Goal: Information Seeking & Learning: Learn about a topic

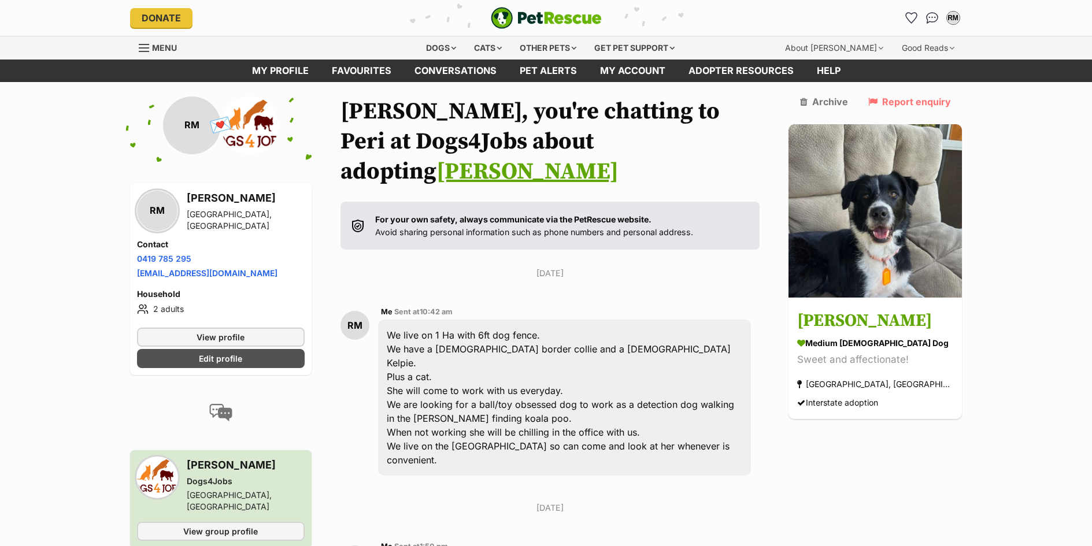
click at [619, 157] on link "[PERSON_NAME]" at bounding box center [527, 171] width 182 height 29
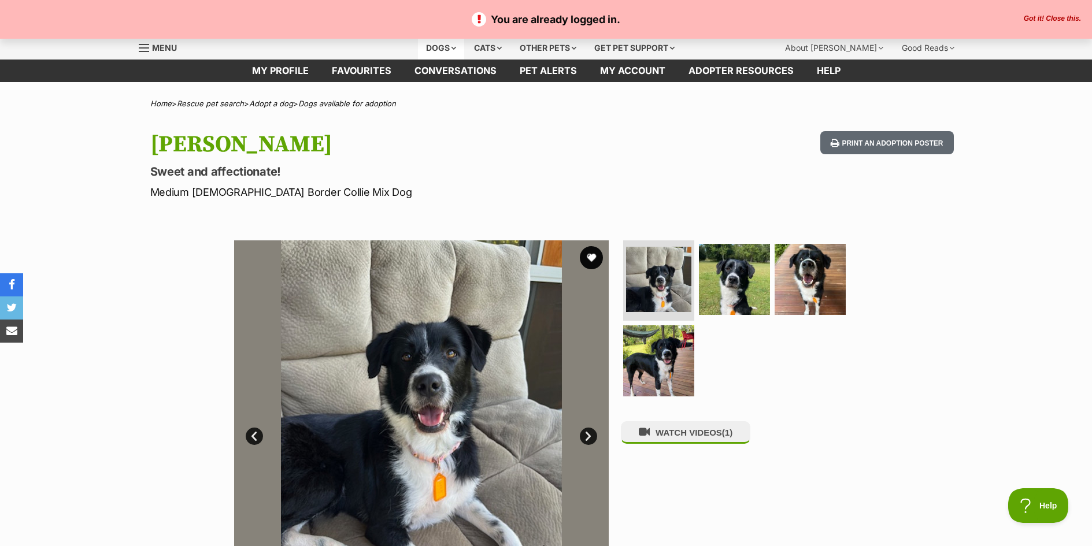
click at [432, 51] on div "Dogs" at bounding box center [441, 47] width 46 height 23
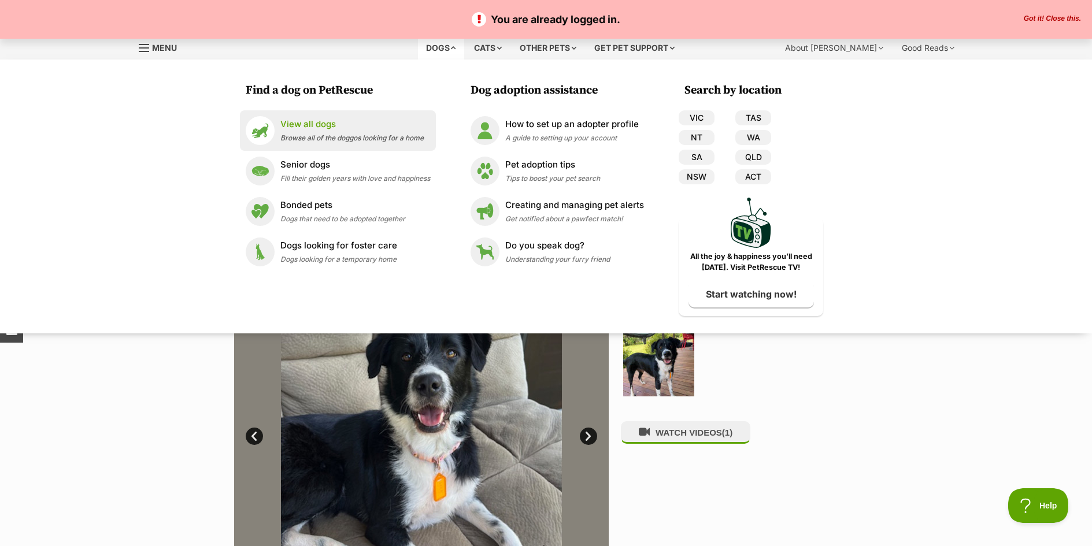
click at [308, 129] on p "View all dogs" at bounding box center [351, 124] width 143 height 13
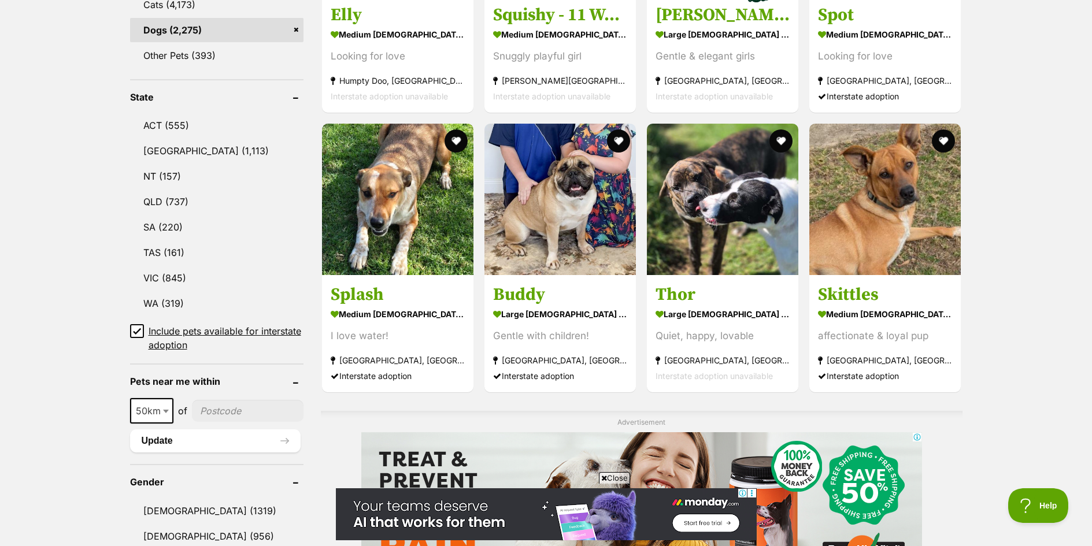
scroll to position [532, 0]
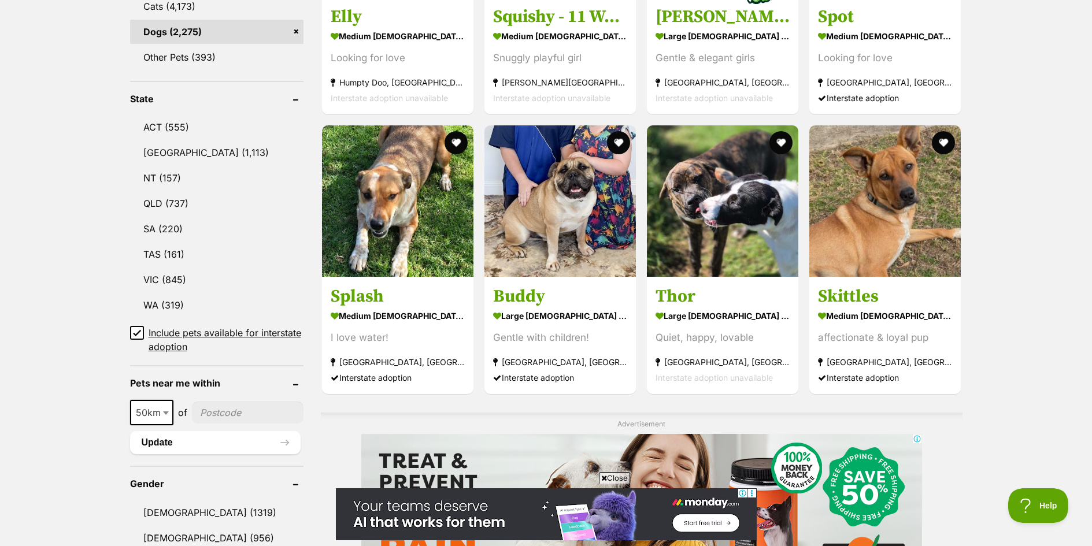
click at [219, 409] on input"] "postcode" at bounding box center [248, 413] width 112 height 22
type input"] "4553"
click at [186, 443] on button "Update" at bounding box center [215, 442] width 171 height 23
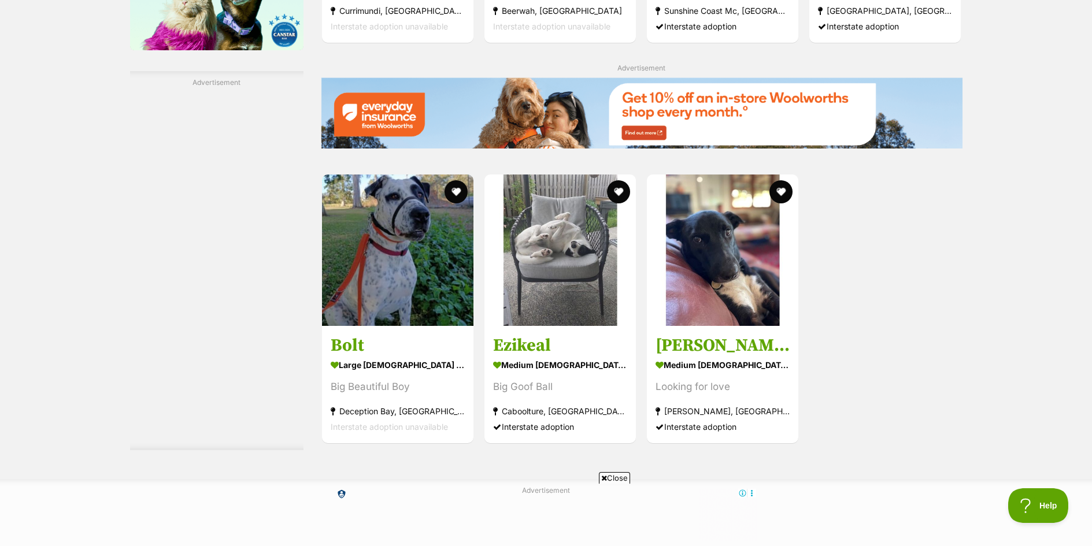
scroll to position [1642, 0]
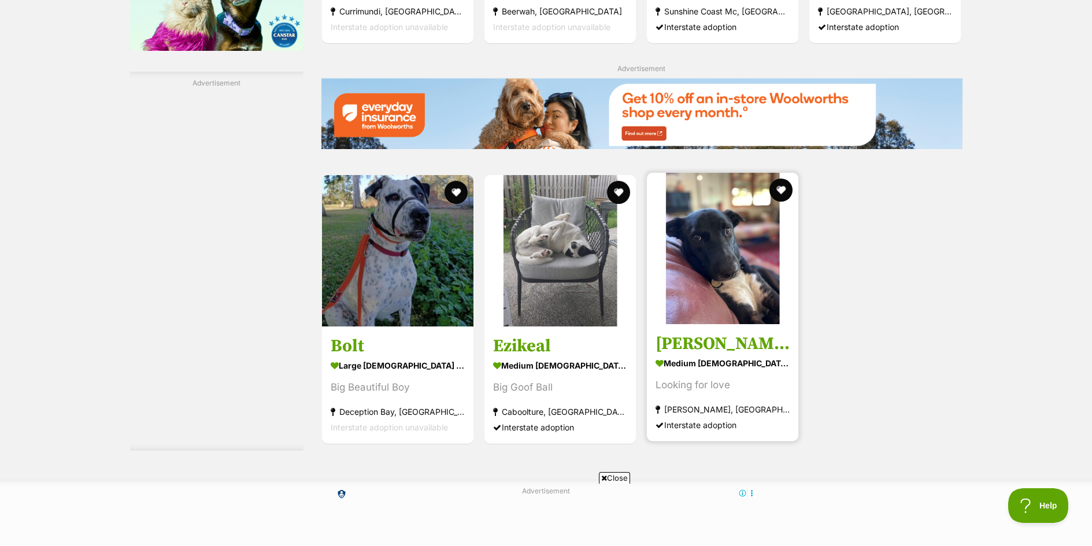
click at [719, 275] on img at bounding box center [722, 248] width 151 height 151
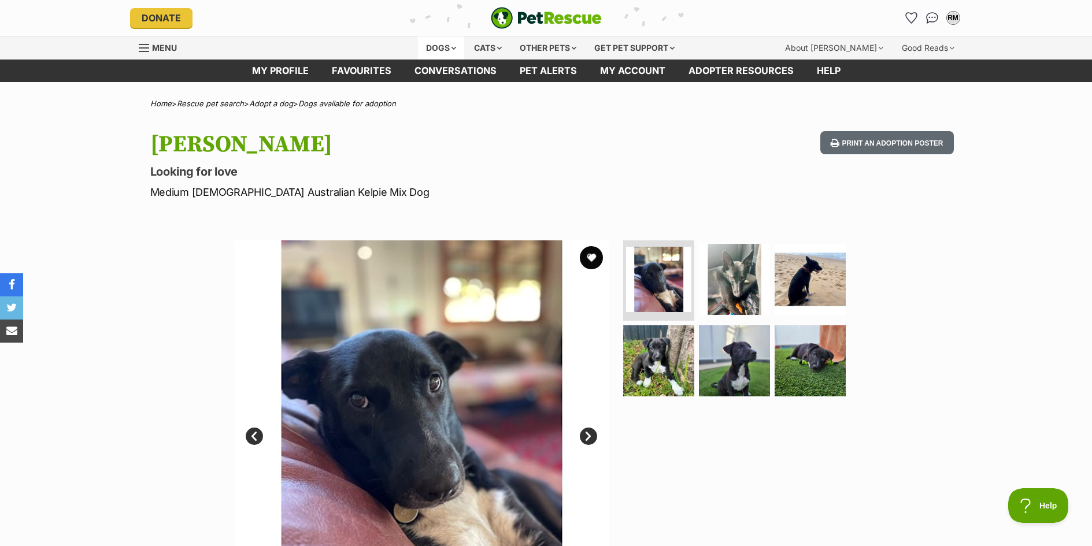
click at [433, 50] on div "Dogs" at bounding box center [441, 47] width 46 height 23
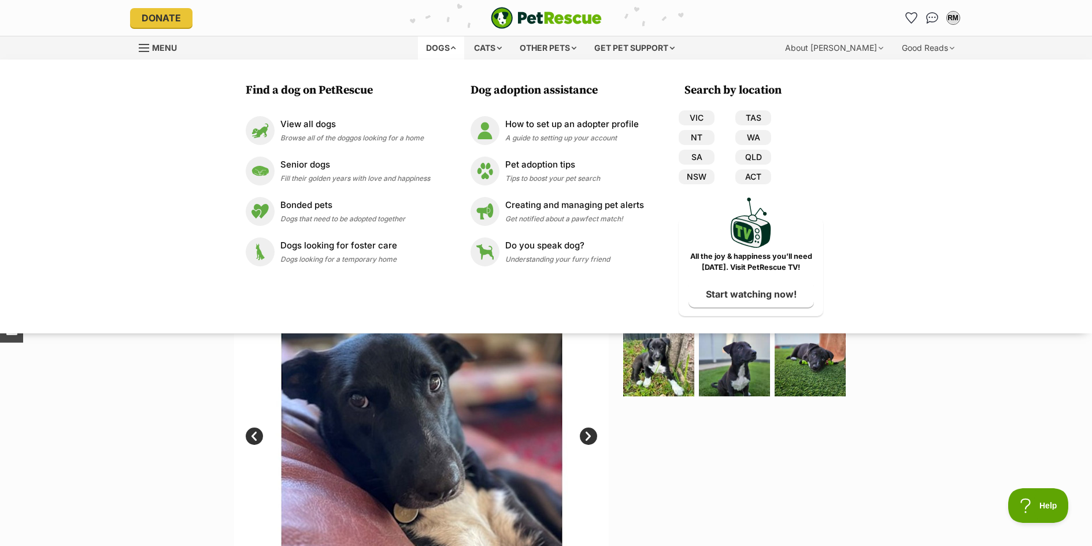
click at [77, 411] on div "Available 1 of 6 images 1 of 6 images 1 of 6 images 1 of 6 images 1 of 6 images…" at bounding box center [546, 419] width 1092 height 392
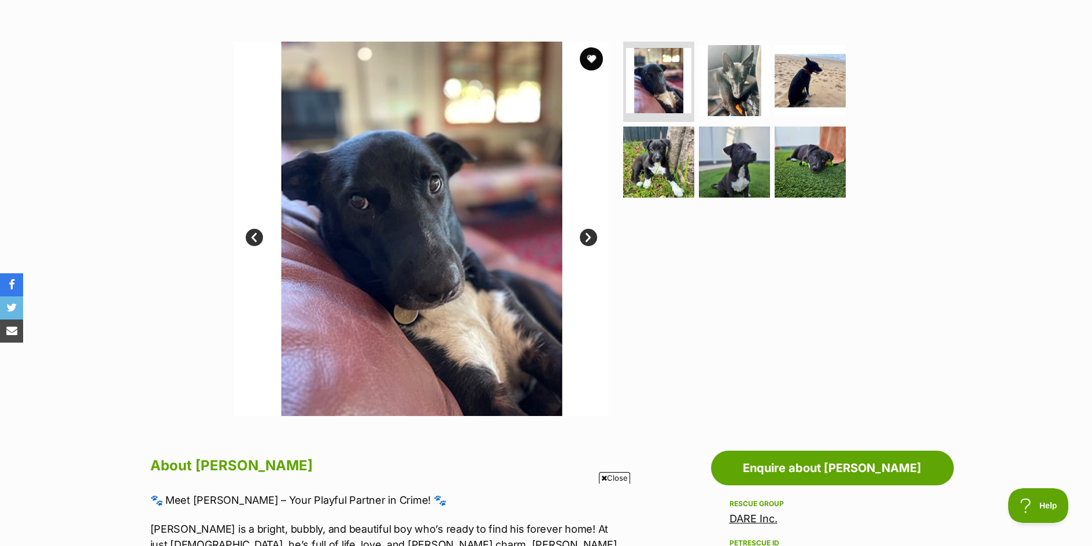
scroll to position [69, 0]
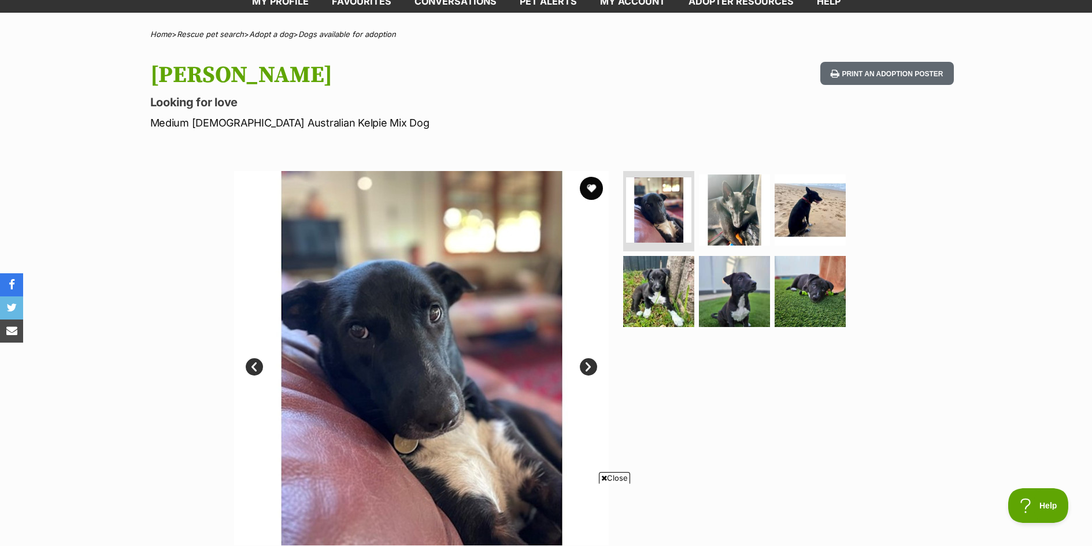
click at [585, 366] on link "Next" at bounding box center [588, 366] width 17 height 17
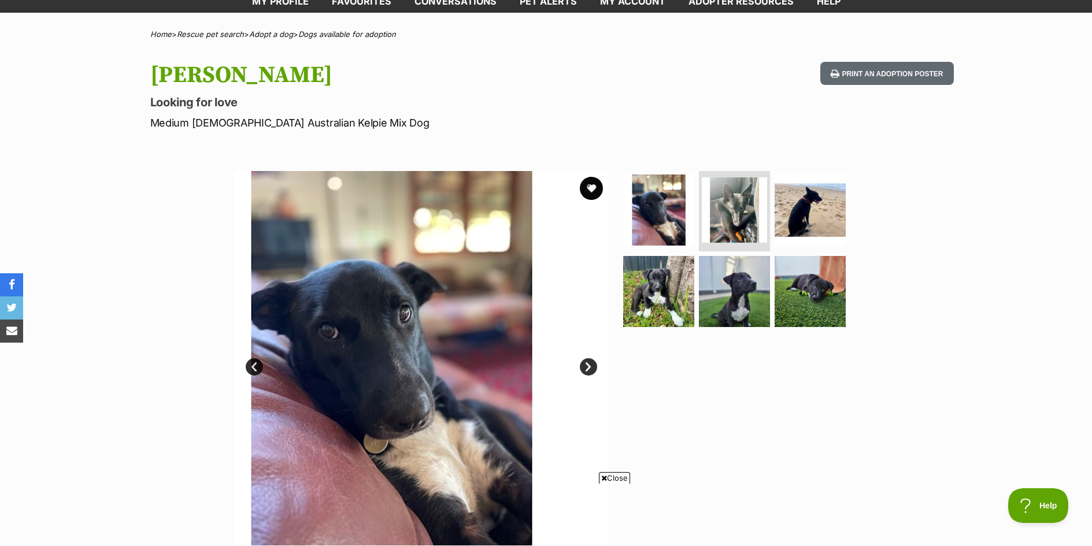
scroll to position [0, 0]
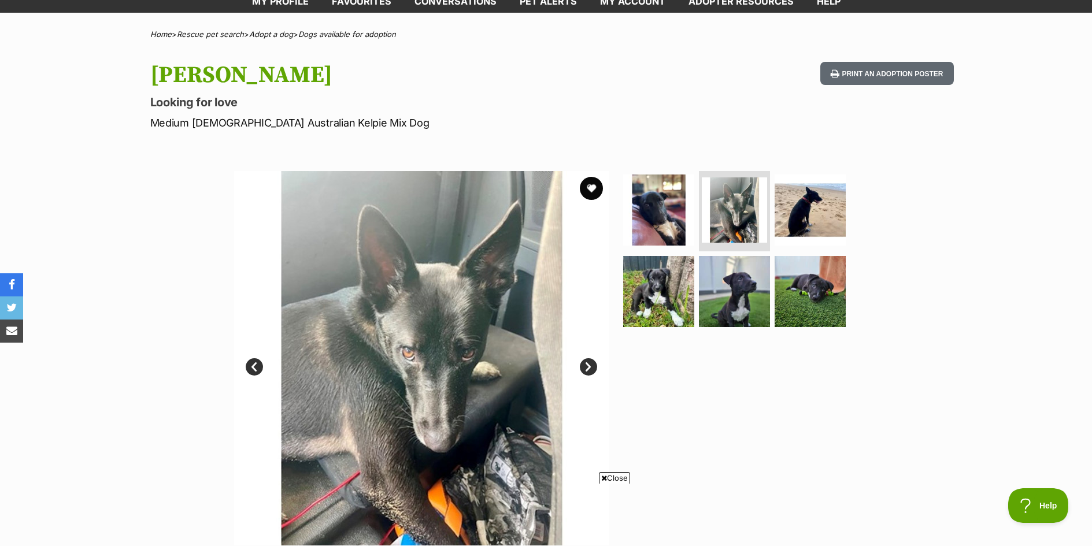
click at [585, 366] on link "Next" at bounding box center [588, 366] width 17 height 17
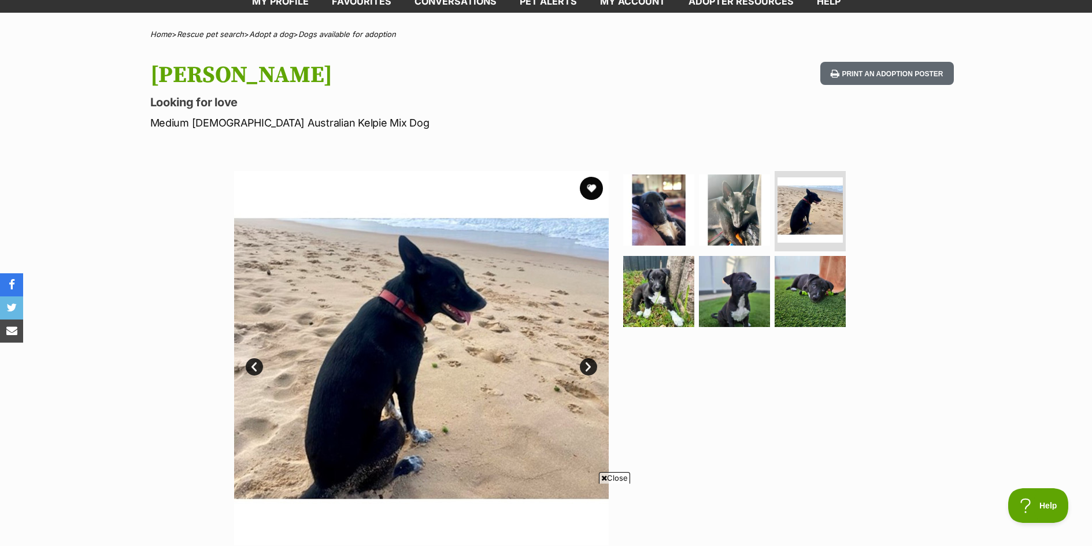
click at [585, 366] on link "Next" at bounding box center [588, 366] width 17 height 17
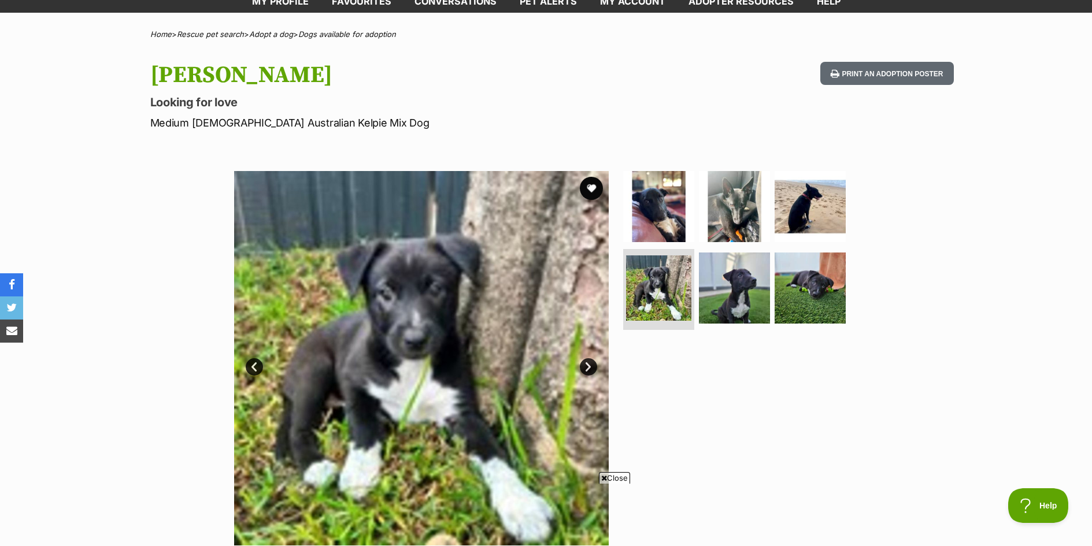
click at [585, 366] on link "Next" at bounding box center [588, 366] width 17 height 17
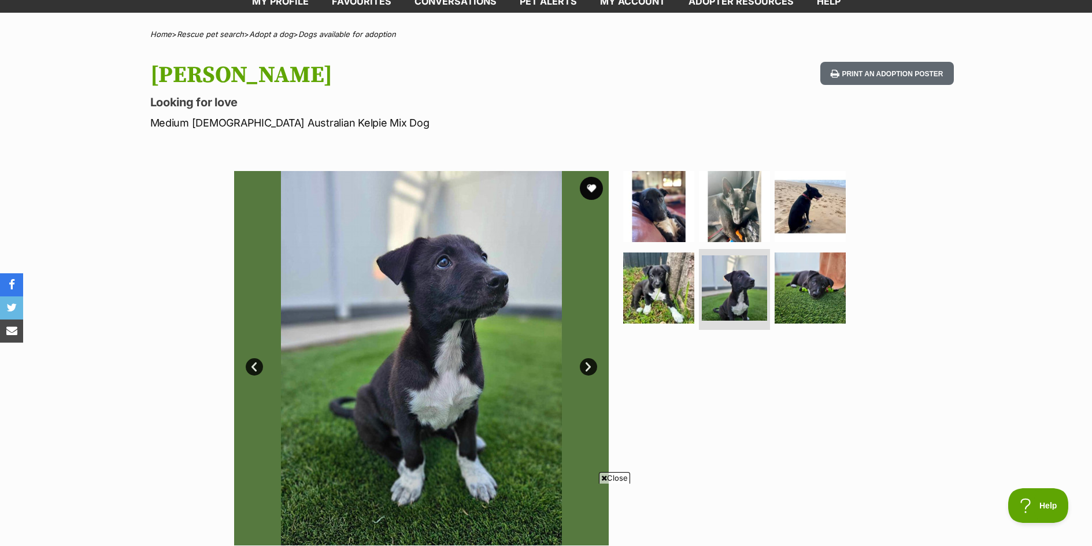
click at [585, 366] on link "Next" at bounding box center [588, 366] width 17 height 17
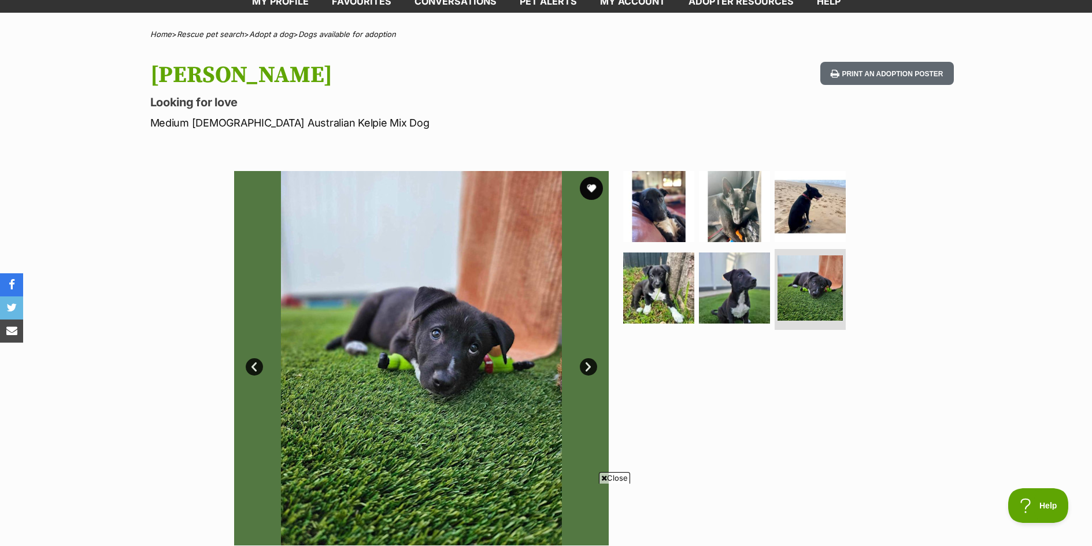
click at [585, 366] on link "Next" at bounding box center [588, 366] width 17 height 17
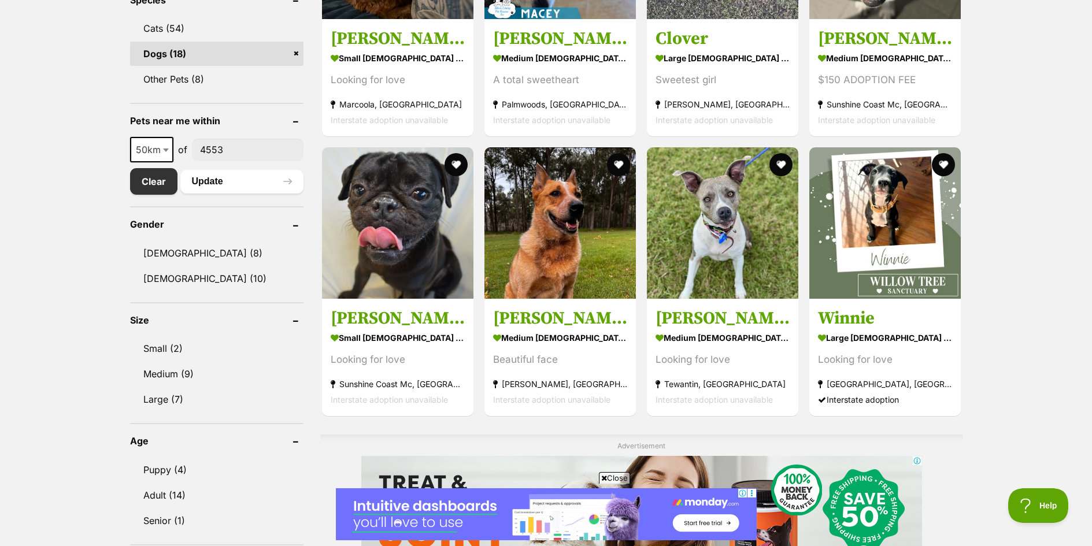
scroll to position [506, 0]
click at [161, 147] on span at bounding box center [167, 150] width 12 height 25
select select "100"
click at [230, 184] on button "Update" at bounding box center [241, 182] width 123 height 23
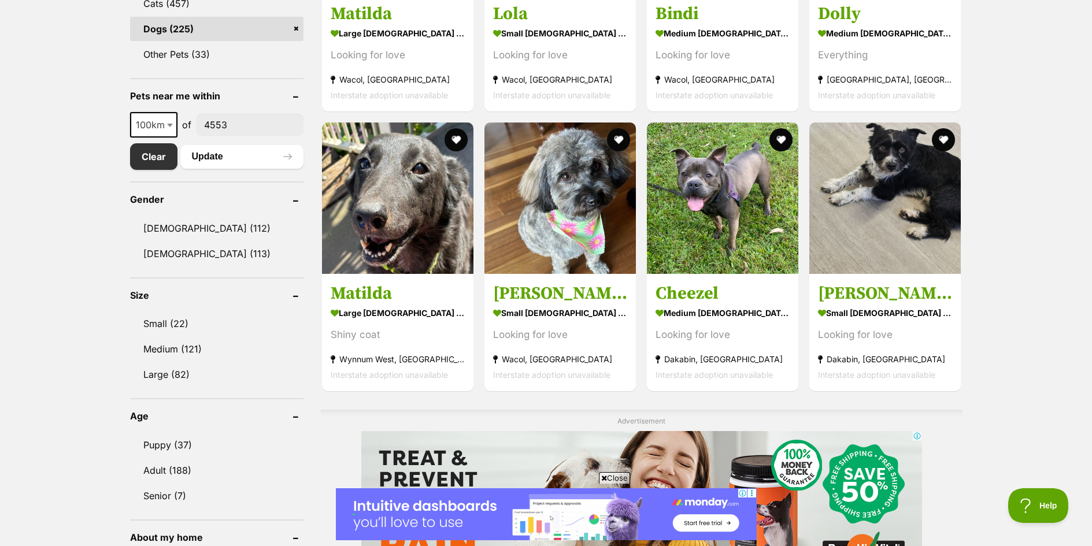
scroll to position [532, 0]
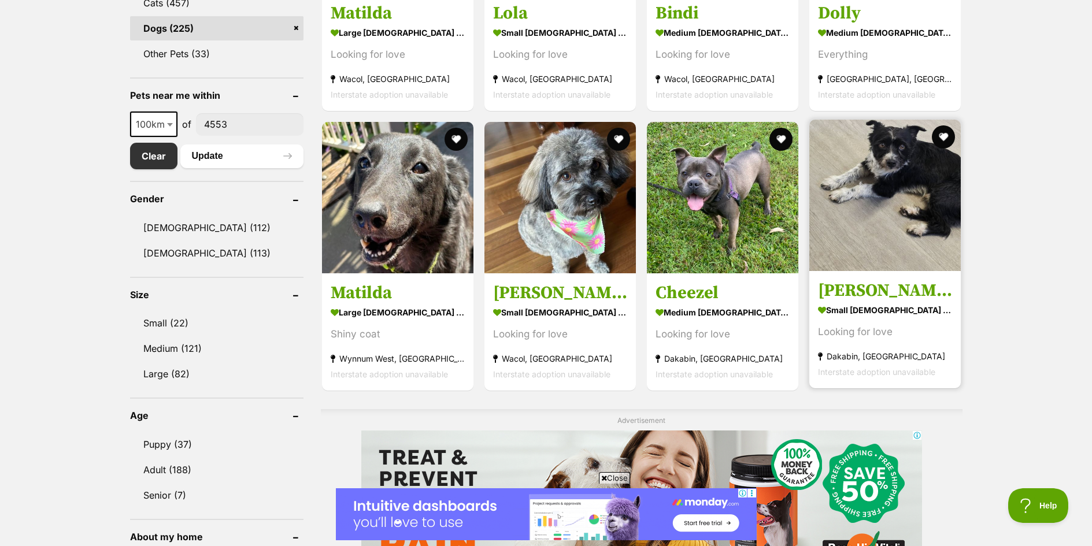
click at [862, 160] on img at bounding box center [884, 195] width 151 height 151
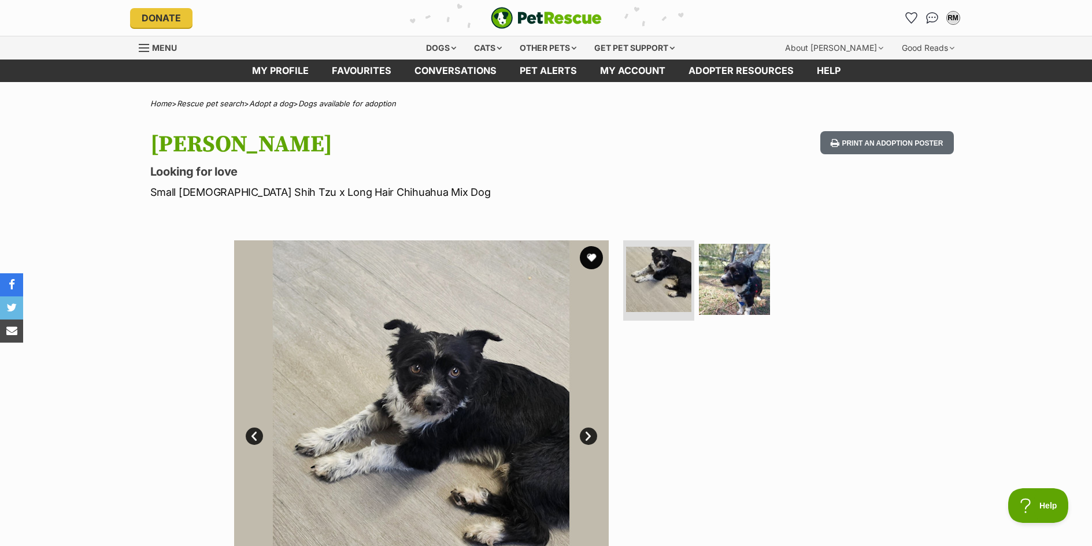
click at [589, 440] on link "Next" at bounding box center [588, 436] width 17 height 17
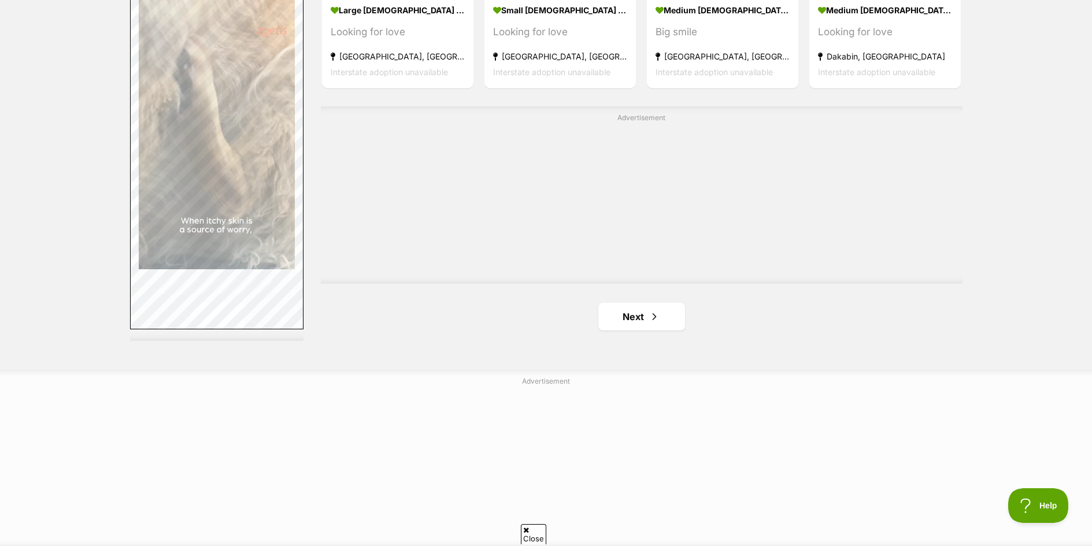
scroll to position [2029, 0]
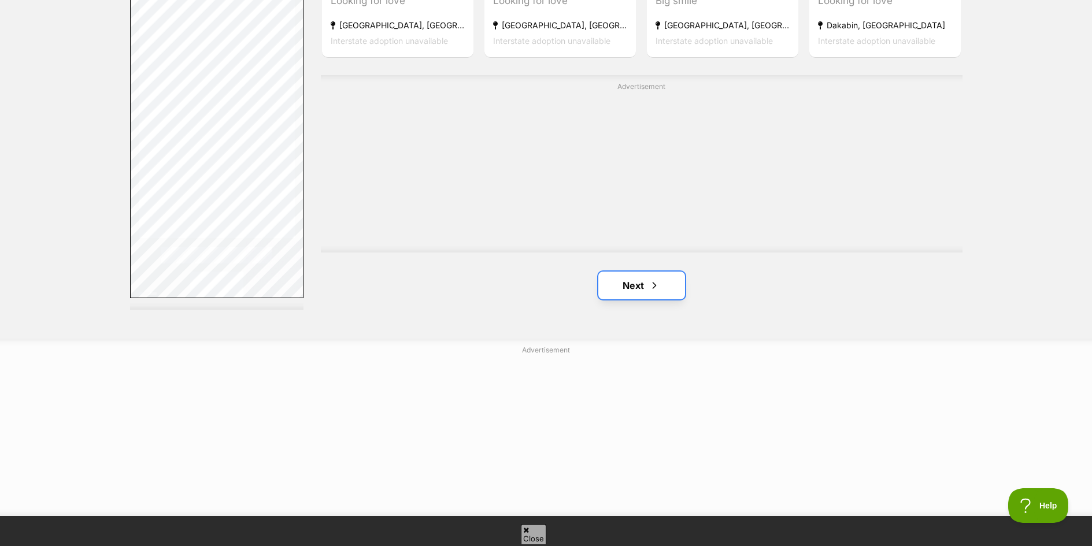
click at [647, 290] on link "Next" at bounding box center [641, 286] width 87 height 28
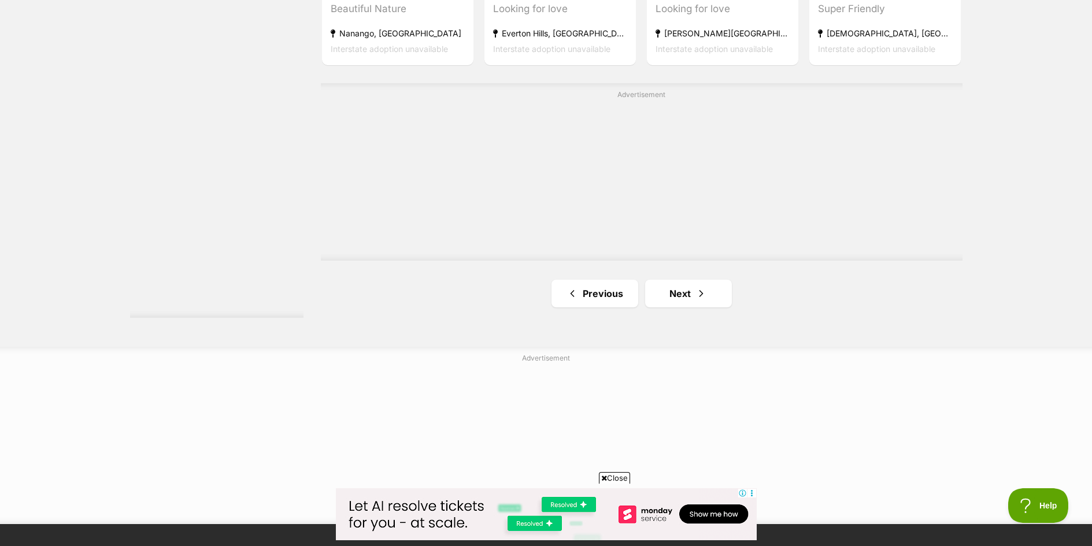
scroll to position [2035, 0]
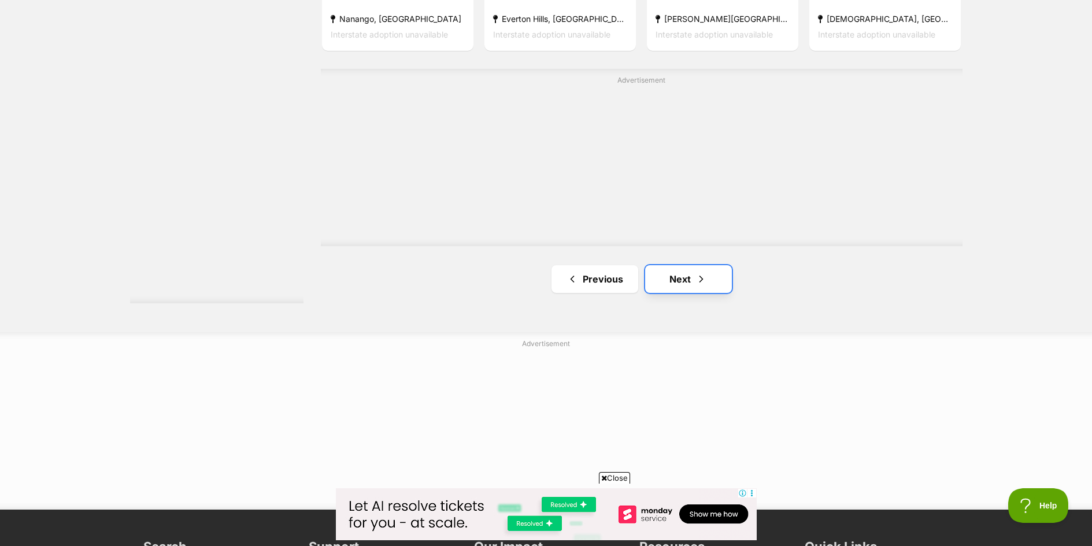
click at [678, 282] on link "Next" at bounding box center [688, 279] width 87 height 28
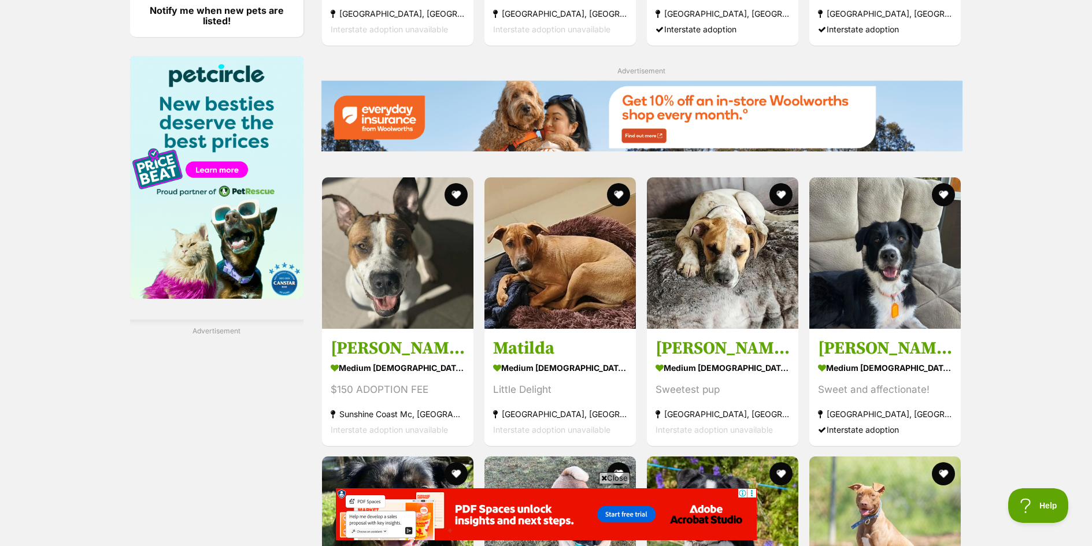
scroll to position [1434, 0]
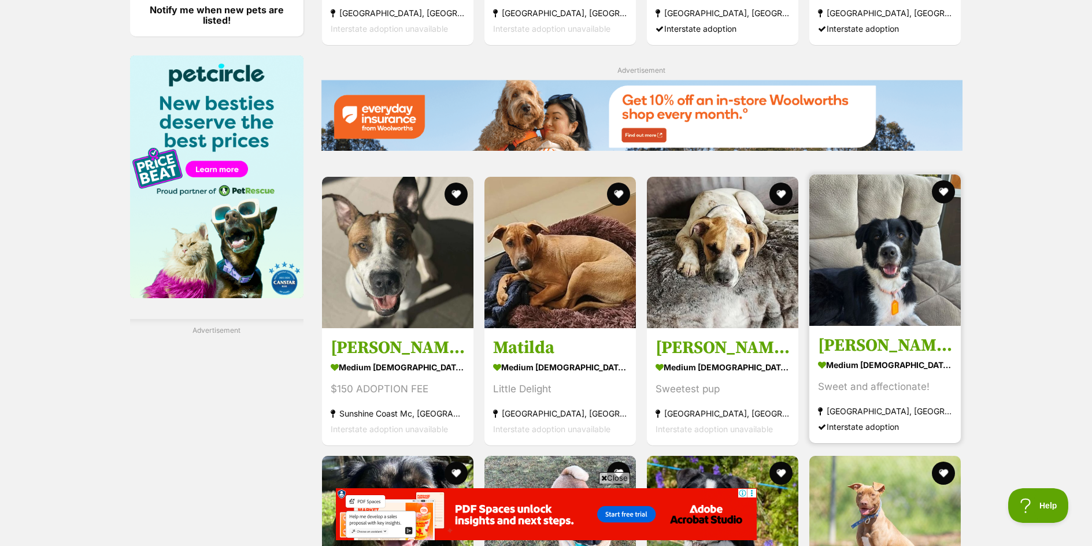
click at [932, 256] on img at bounding box center [884, 250] width 151 height 151
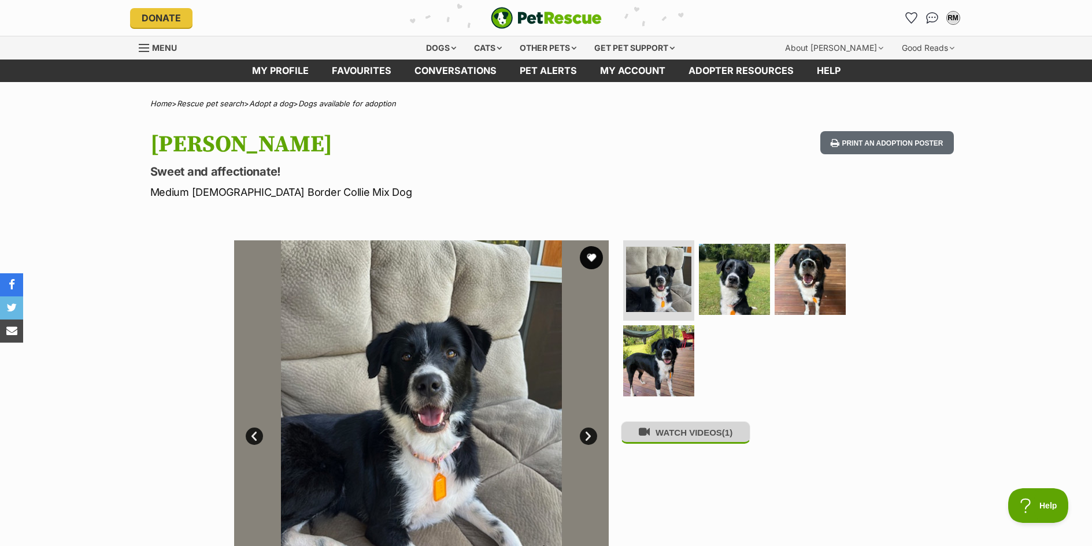
click at [674, 444] on button "WATCH VIDEOS (1)" at bounding box center [685, 432] width 129 height 23
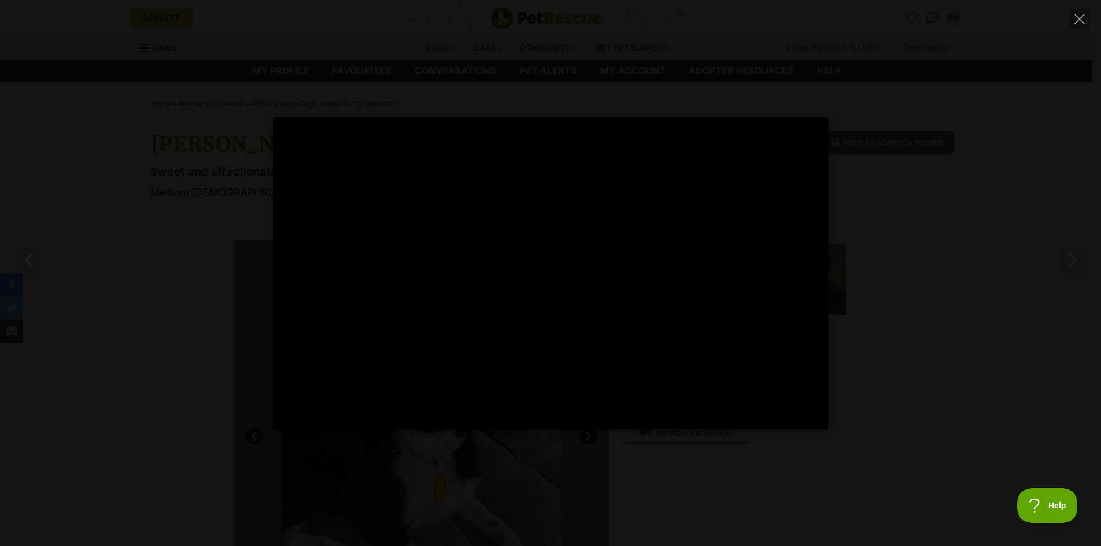
type input "100"
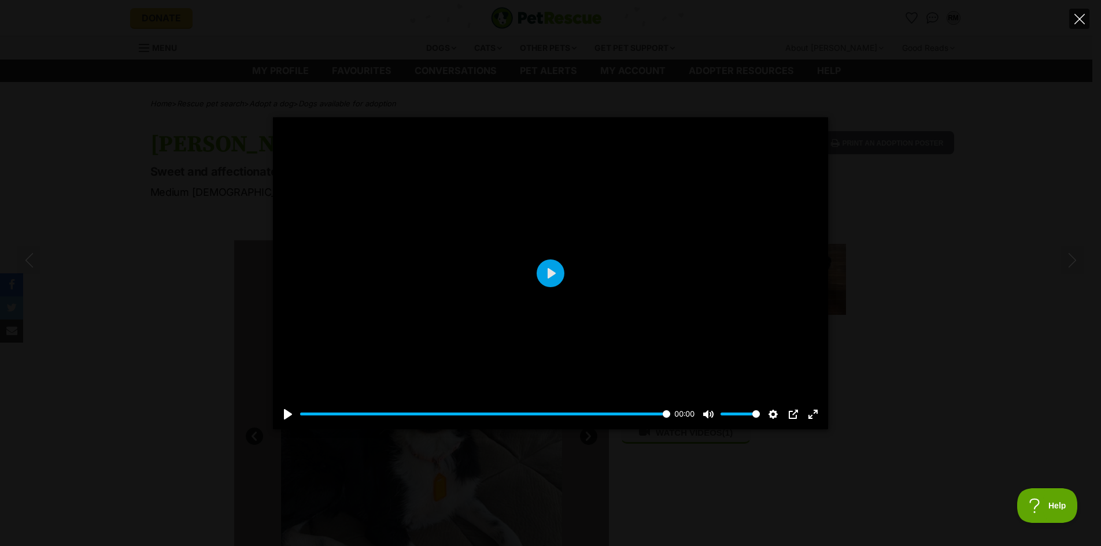
click at [1076, 24] on button "Close" at bounding box center [1079, 19] width 20 height 20
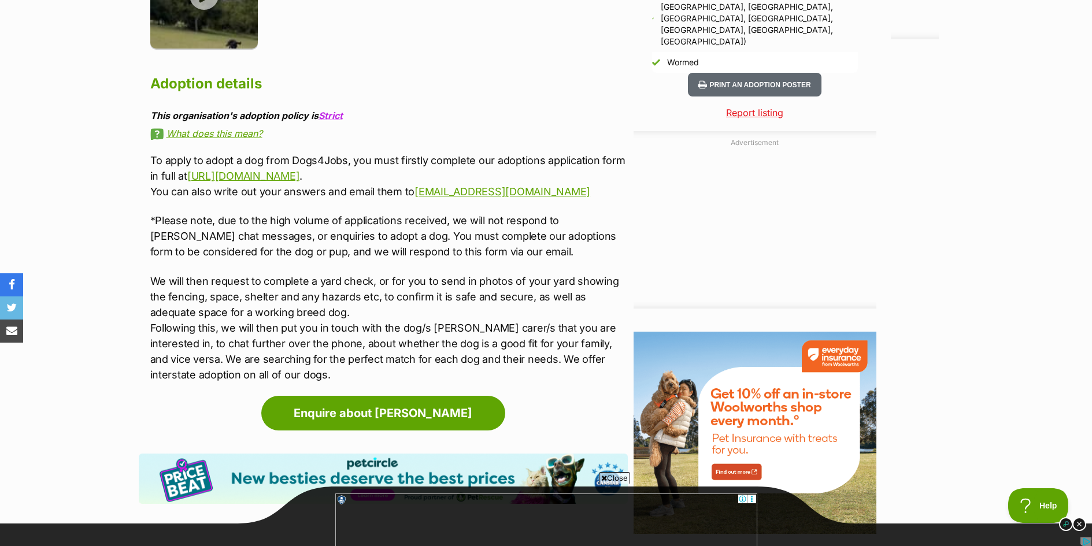
scroll to position [1200, 0]
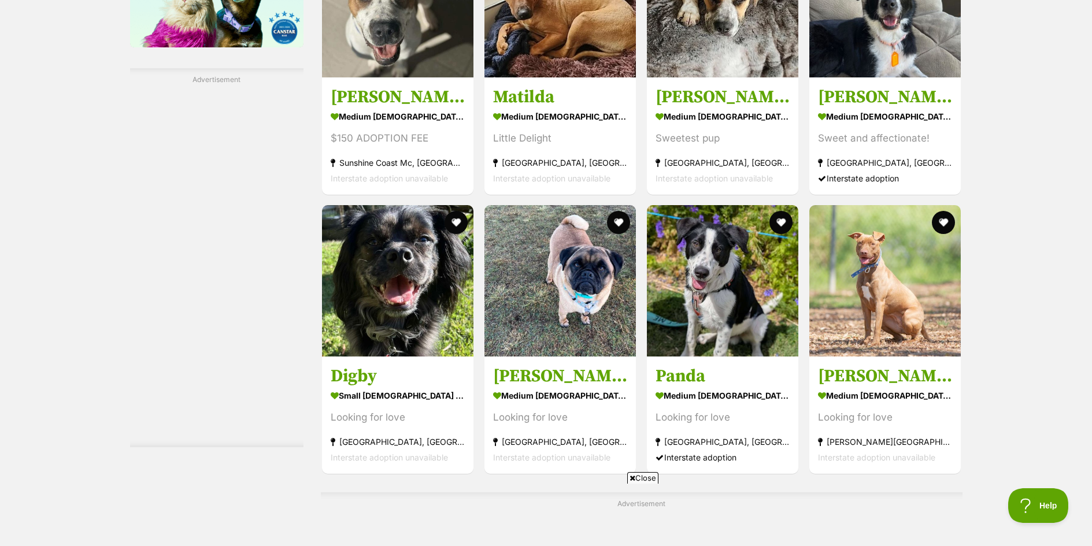
scroll to position [1698, 0]
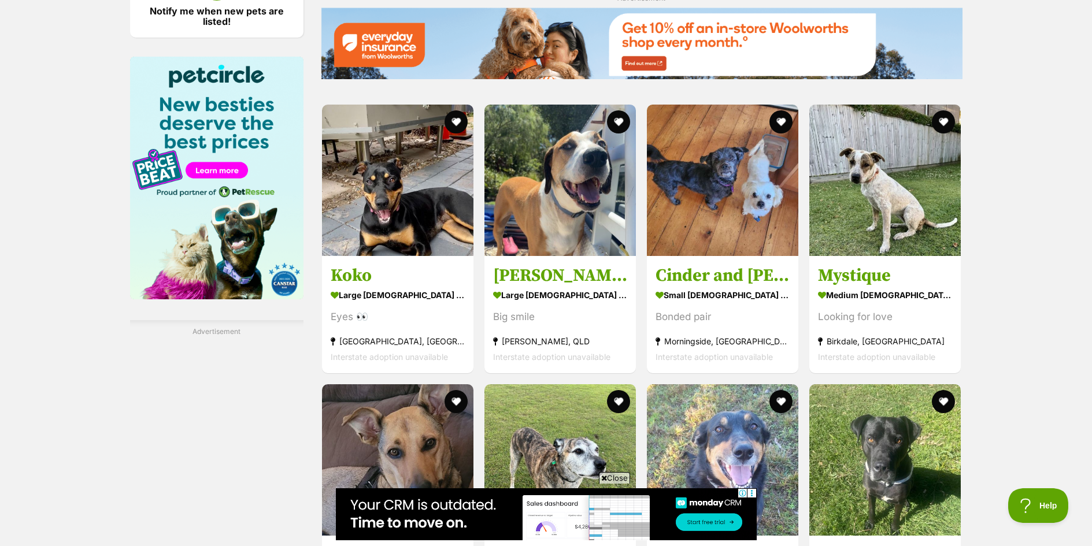
scroll to position [1910, 0]
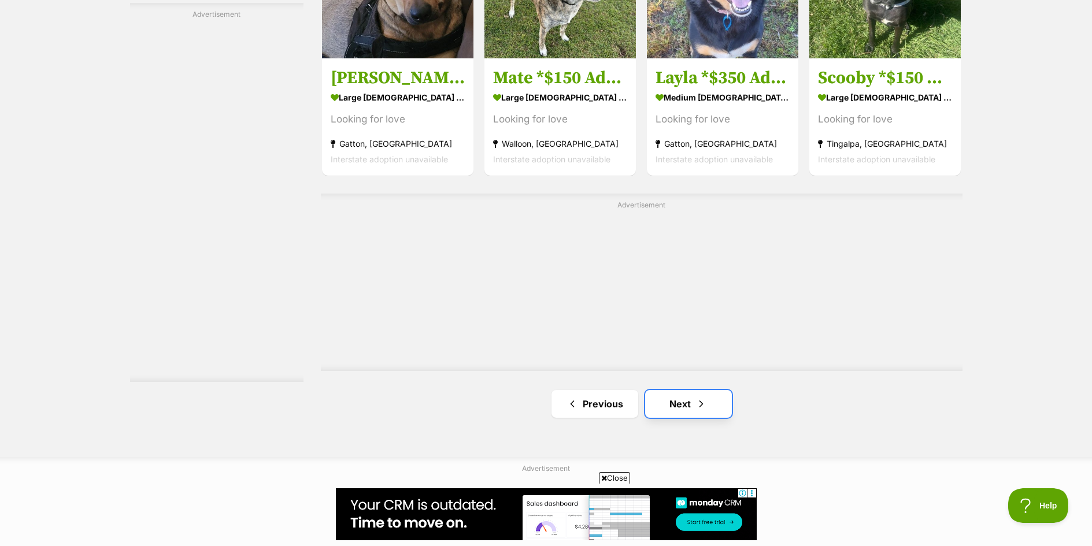
click at [683, 407] on link "Next" at bounding box center [688, 404] width 87 height 28
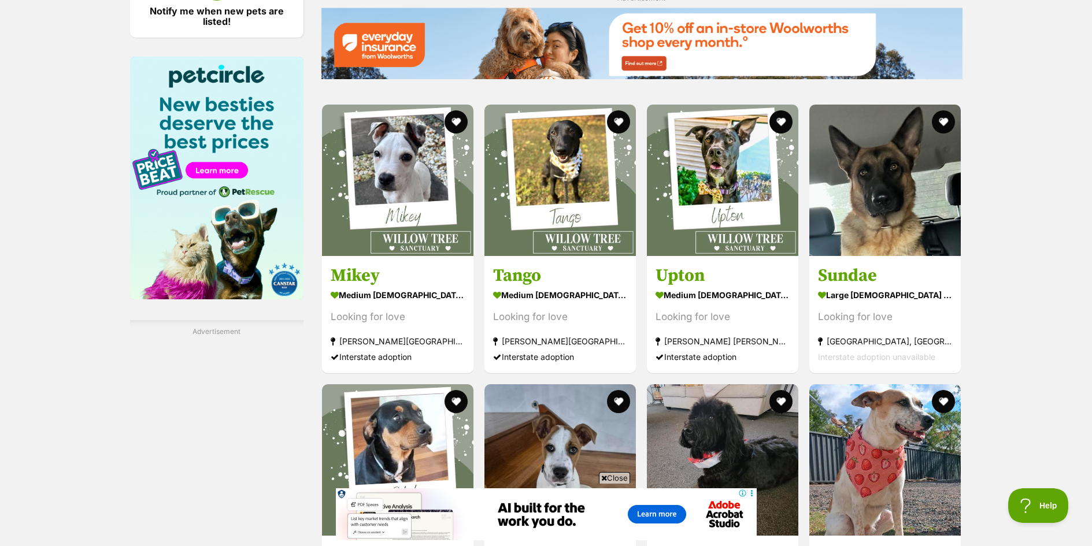
scroll to position [1910, 0]
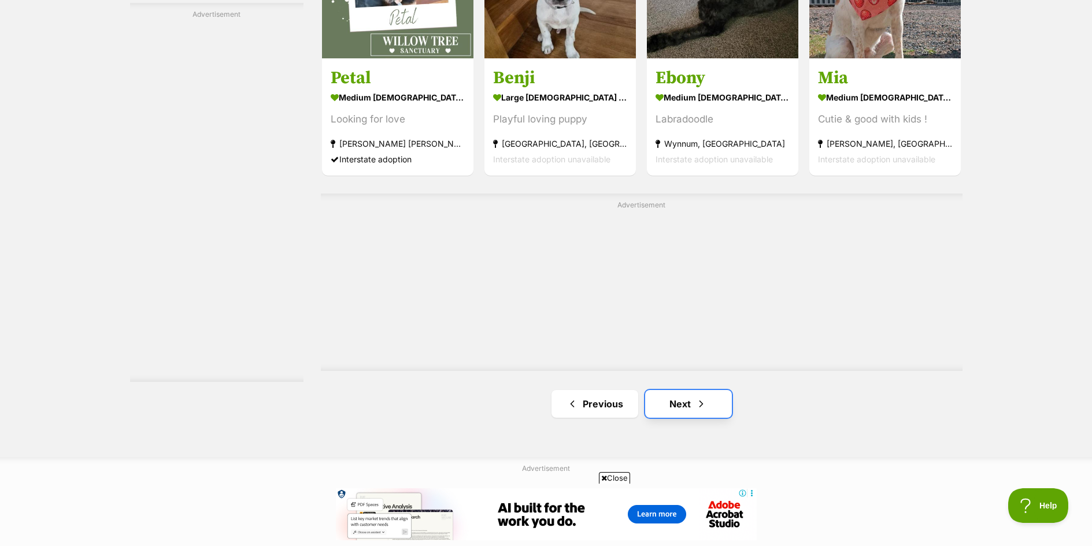
click at [674, 406] on link "Next" at bounding box center [688, 404] width 87 height 28
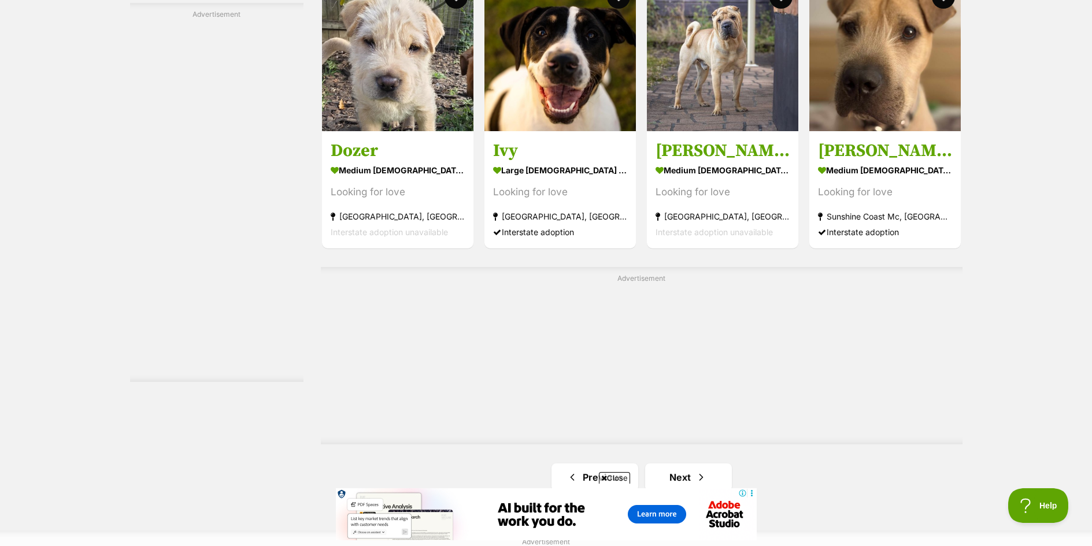
scroll to position [2388, 0]
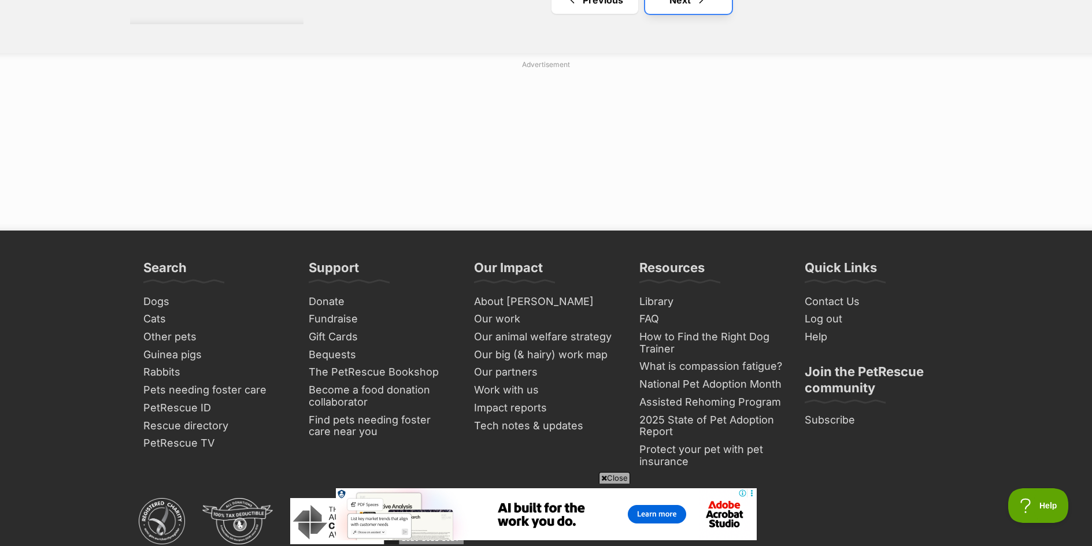
click at [679, 9] on link "Next" at bounding box center [688, 0] width 87 height 28
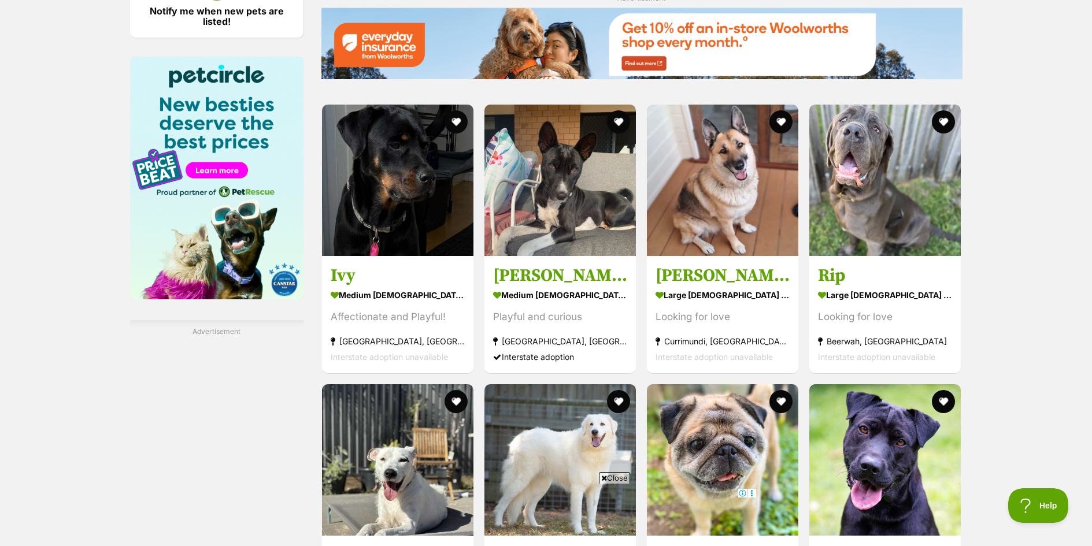
scroll to position [1910, 0]
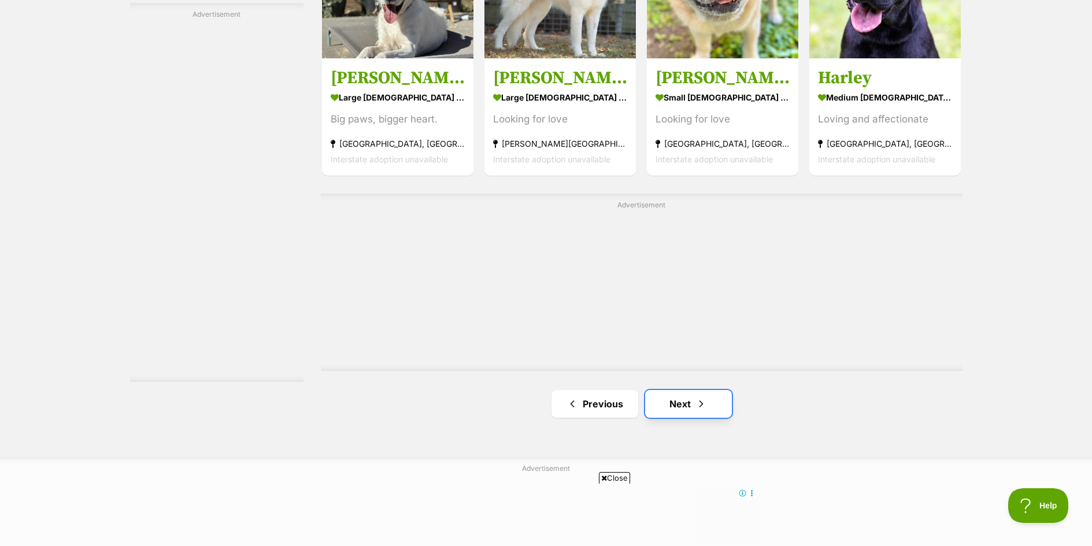
click at [697, 409] on span "Next page" at bounding box center [701, 404] width 12 height 14
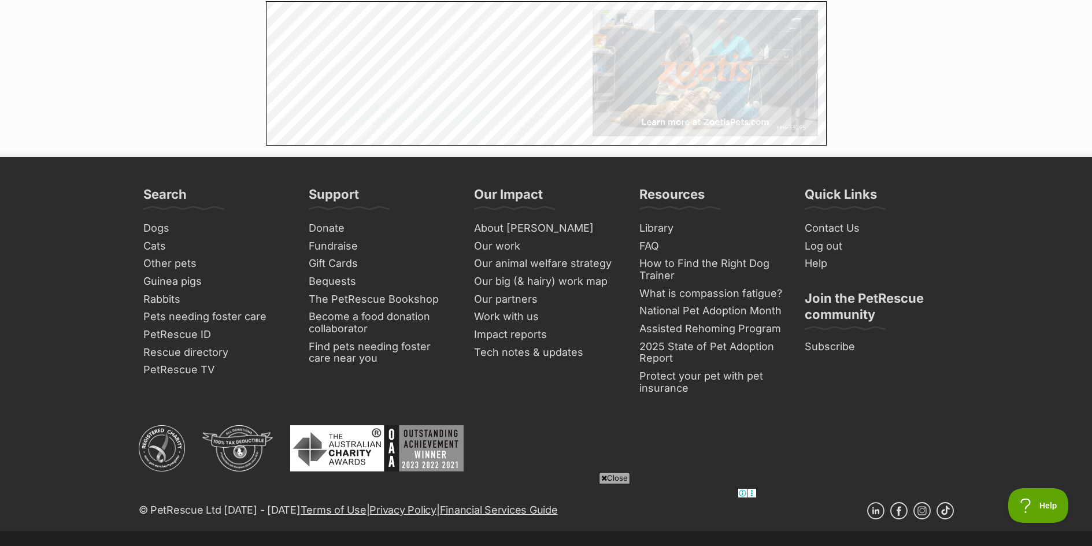
scroll to position [1910, 0]
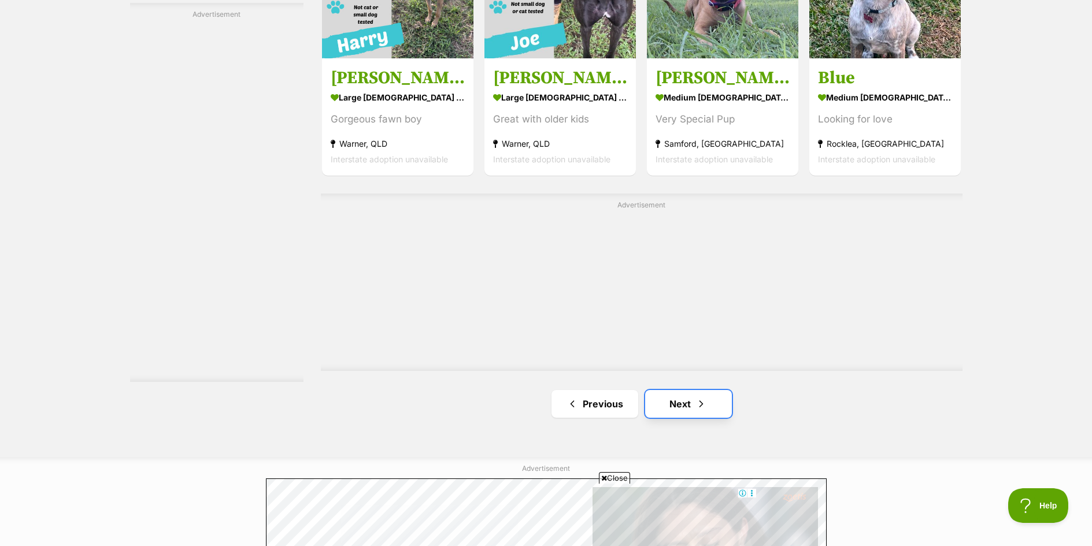
click at [661, 405] on link "Next" at bounding box center [688, 404] width 87 height 28
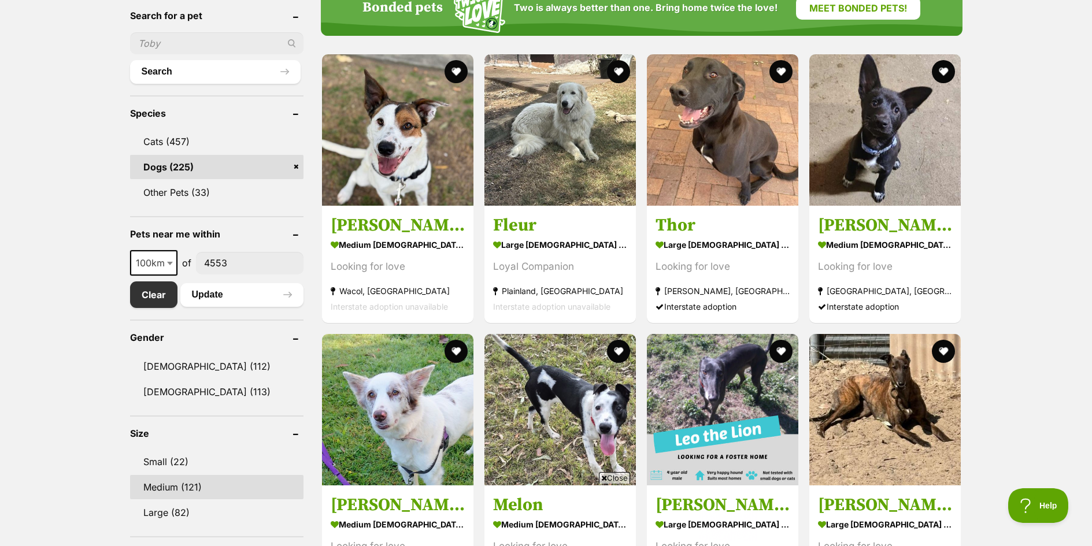
click at [151, 489] on link "Medium (121)" at bounding box center [216, 487] width 173 height 24
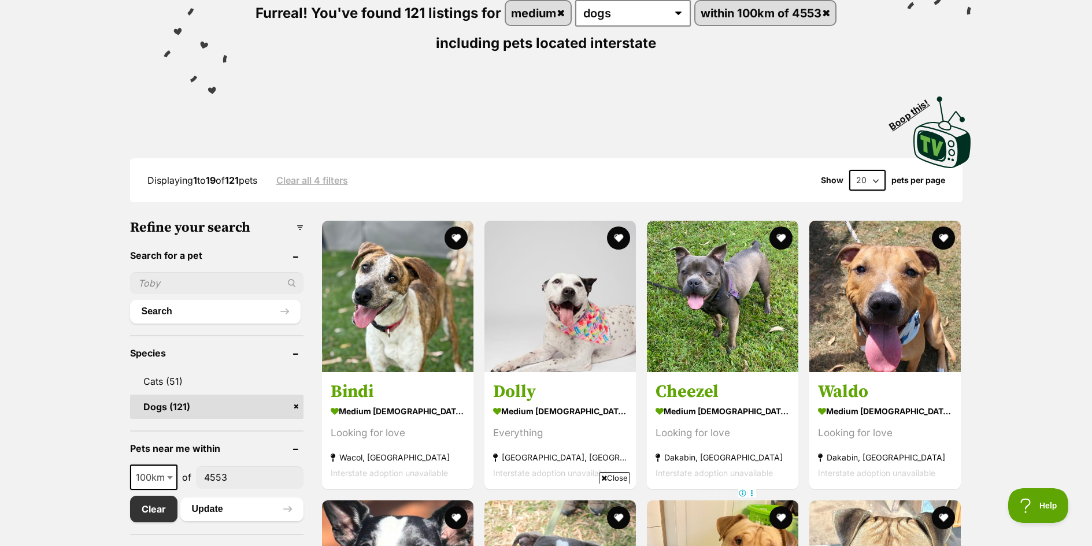
scroll to position [478, 0]
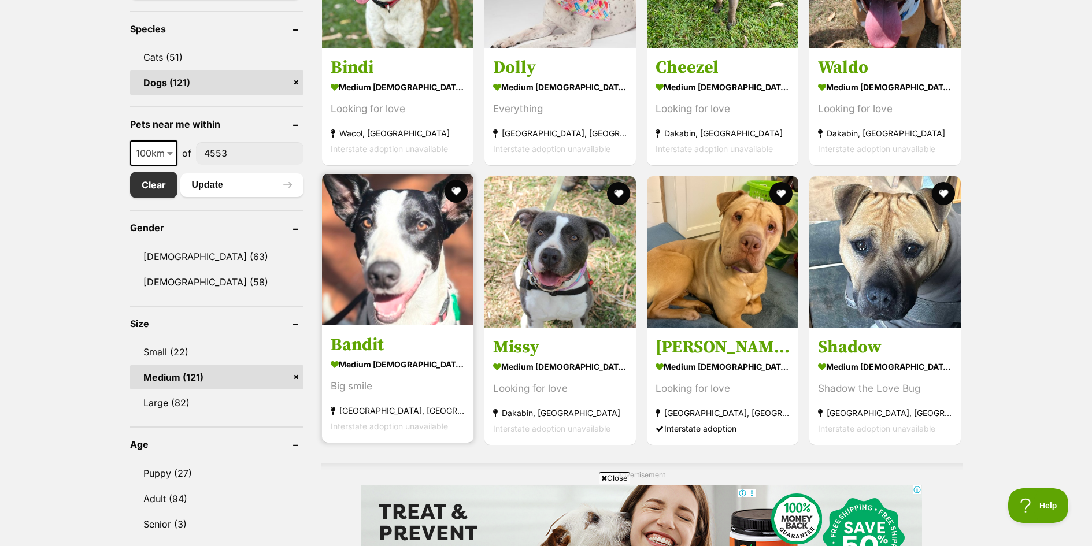
click at [389, 249] on img at bounding box center [397, 249] width 151 height 151
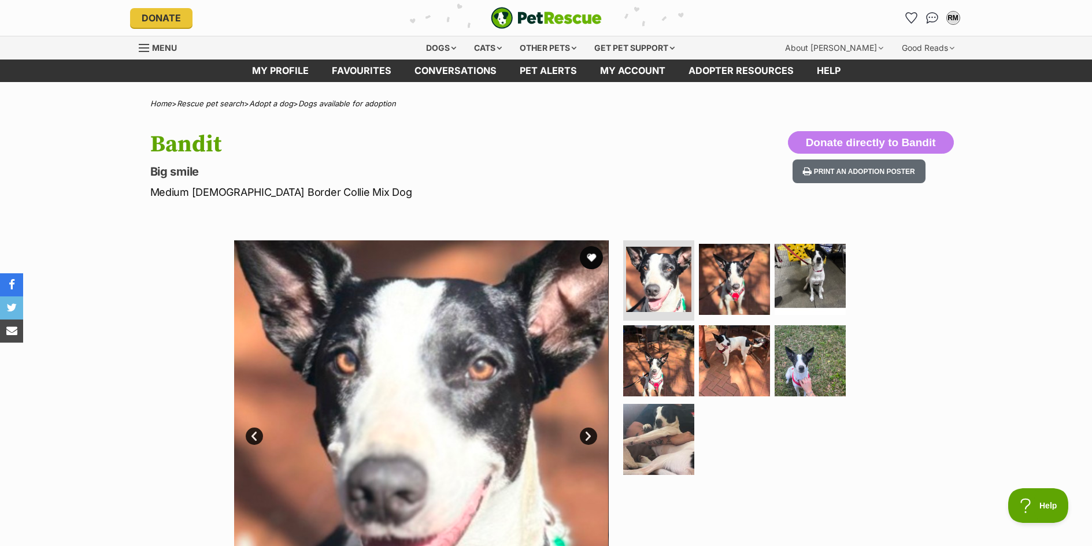
click at [589, 437] on link "Next" at bounding box center [588, 436] width 17 height 17
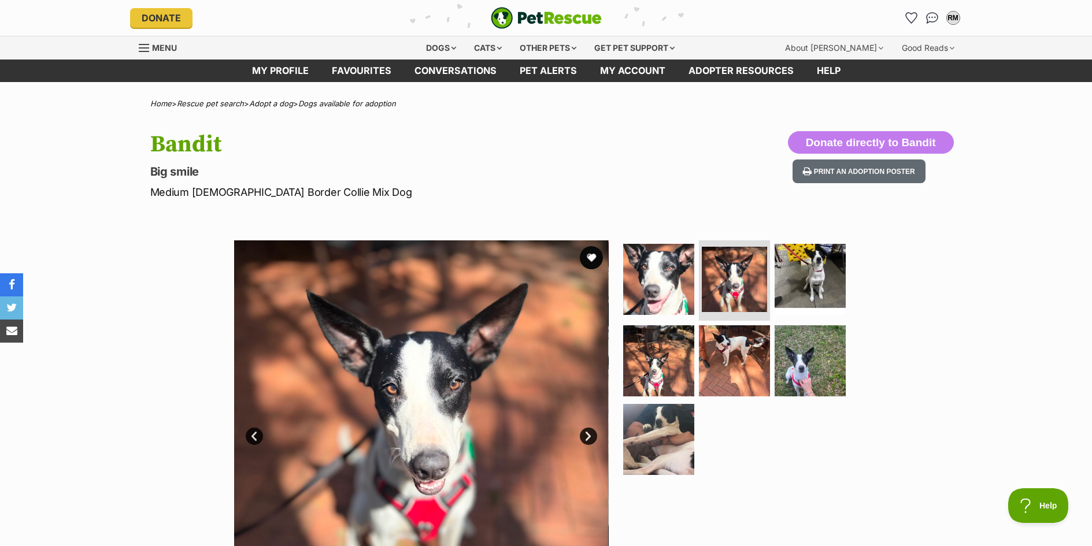
click at [589, 437] on link "Next" at bounding box center [588, 436] width 17 height 17
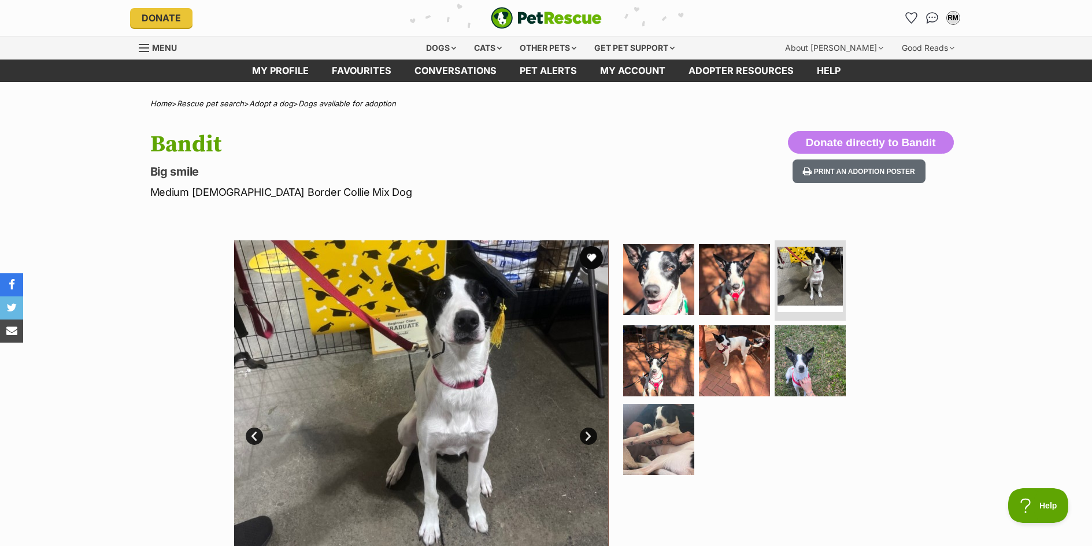
click at [589, 437] on link "Next" at bounding box center [588, 436] width 17 height 17
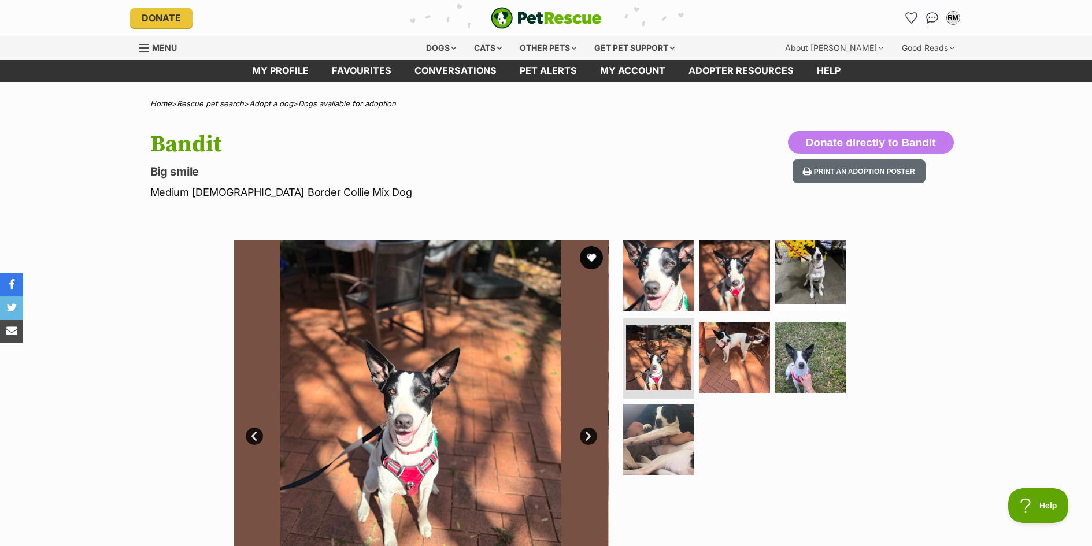
click at [589, 437] on link "Next" at bounding box center [588, 436] width 17 height 17
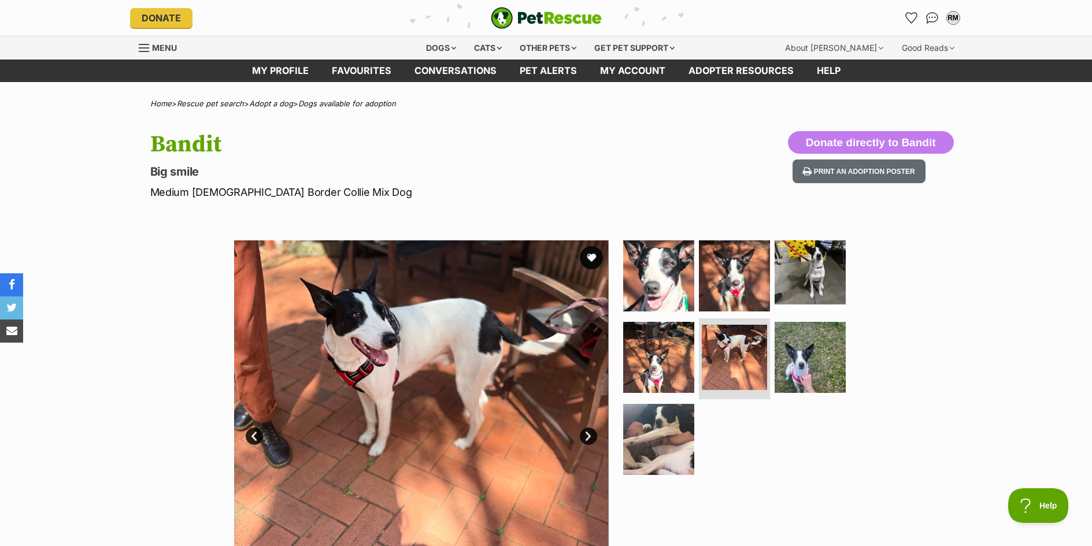
click at [589, 437] on link "Next" at bounding box center [588, 436] width 17 height 17
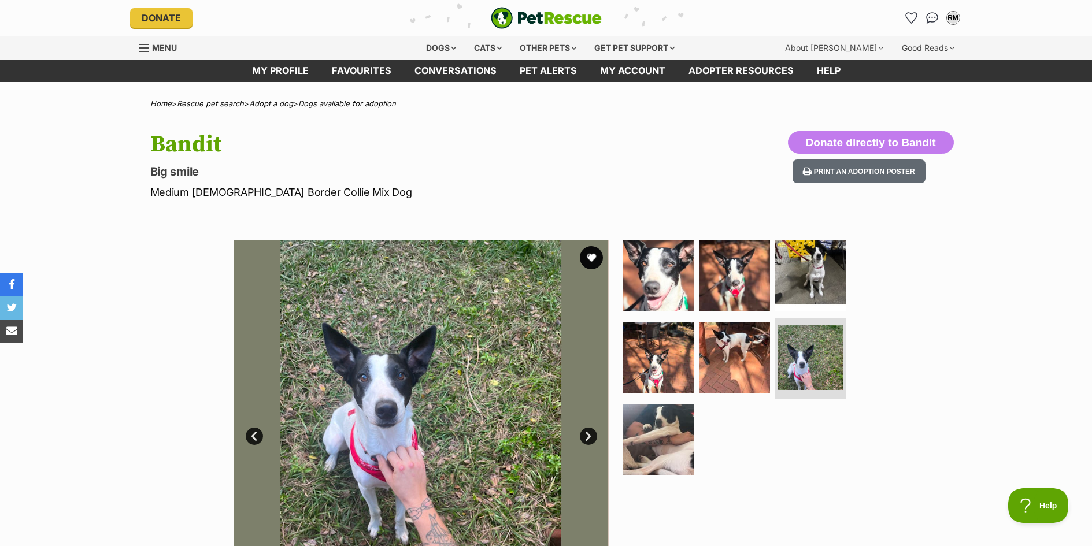
click at [589, 437] on link "Next" at bounding box center [588, 436] width 17 height 17
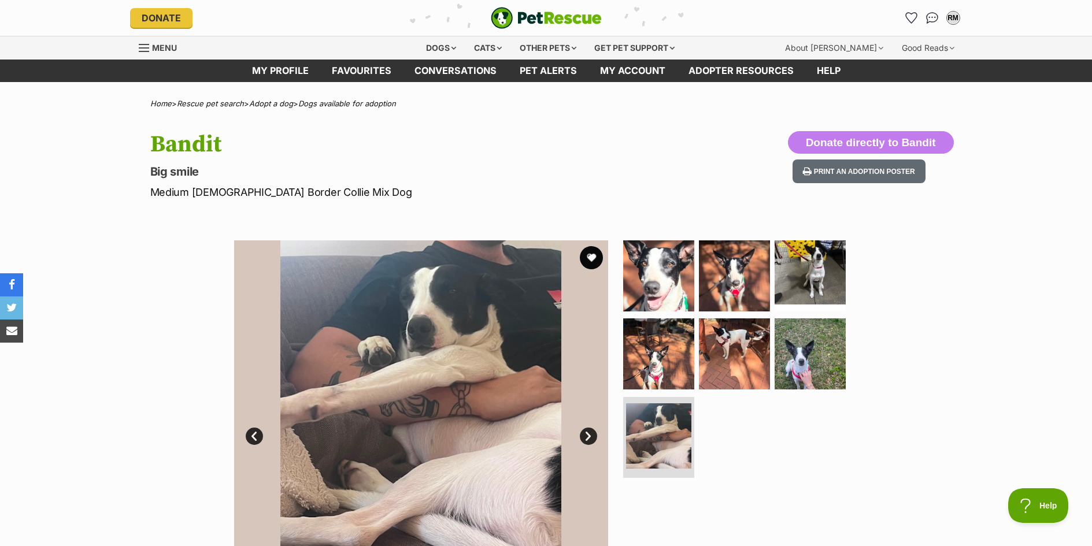
click at [589, 437] on link "Next" at bounding box center [588, 436] width 17 height 17
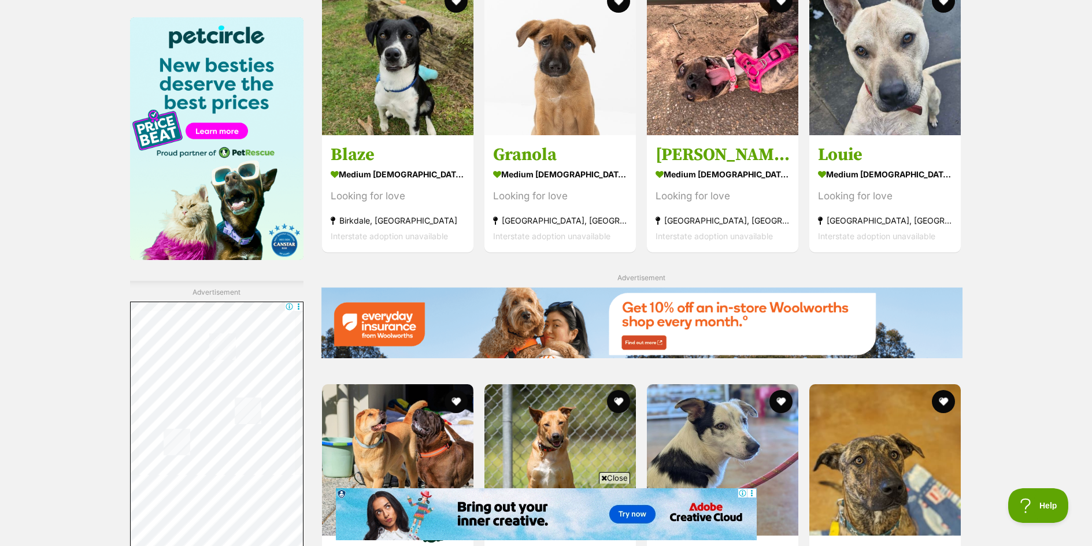
scroll to position [1910, 0]
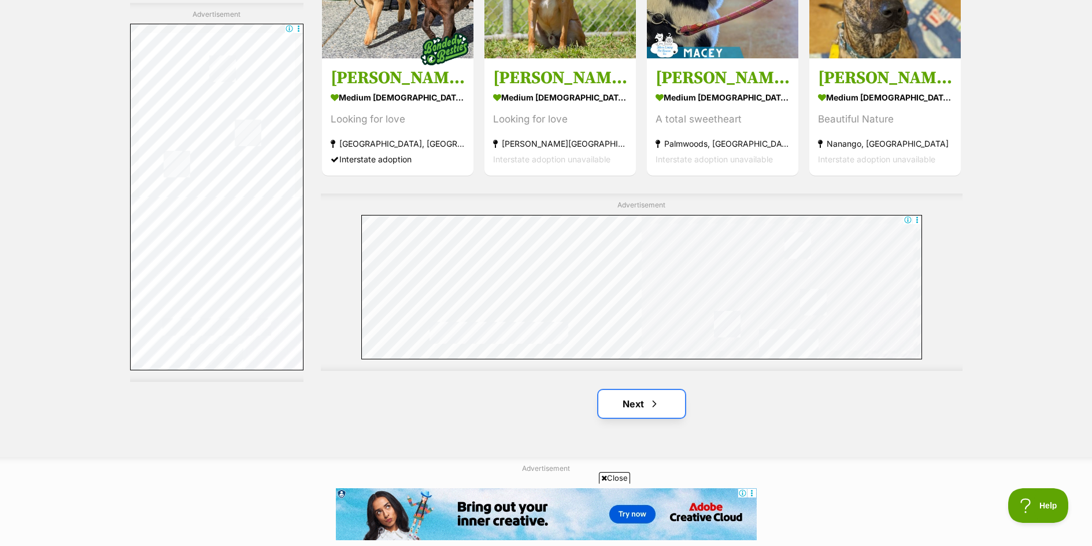
click at [656, 411] on span "Next page" at bounding box center [655, 404] width 12 height 14
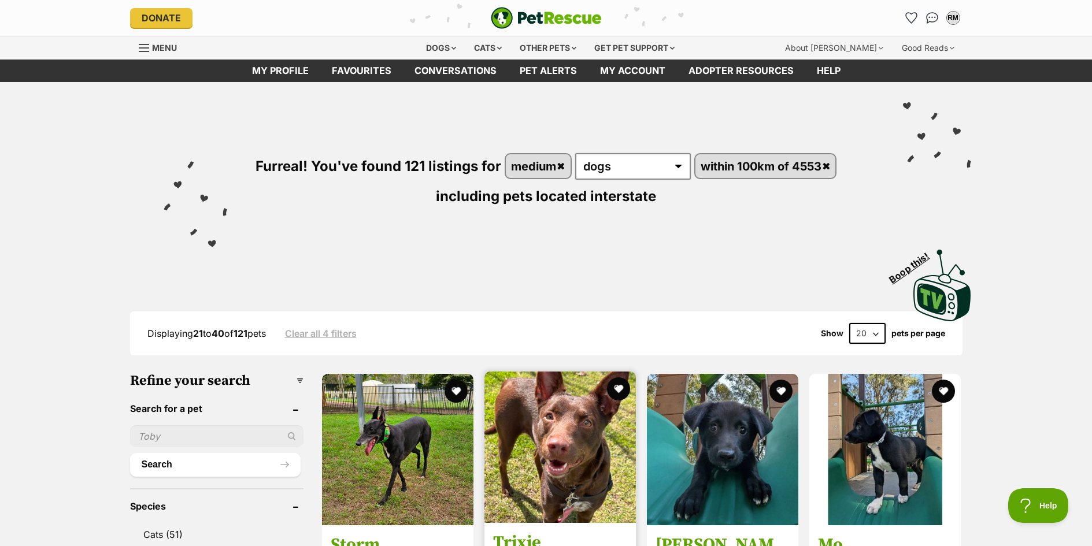
click at [579, 443] on img at bounding box center [559, 447] width 151 height 151
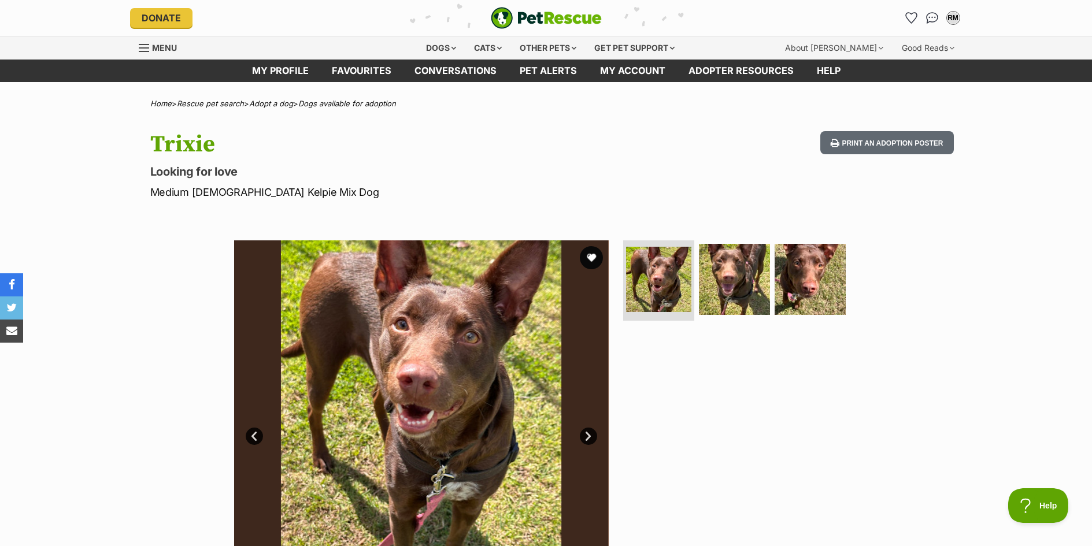
click at [585, 436] on link "Next" at bounding box center [588, 436] width 17 height 17
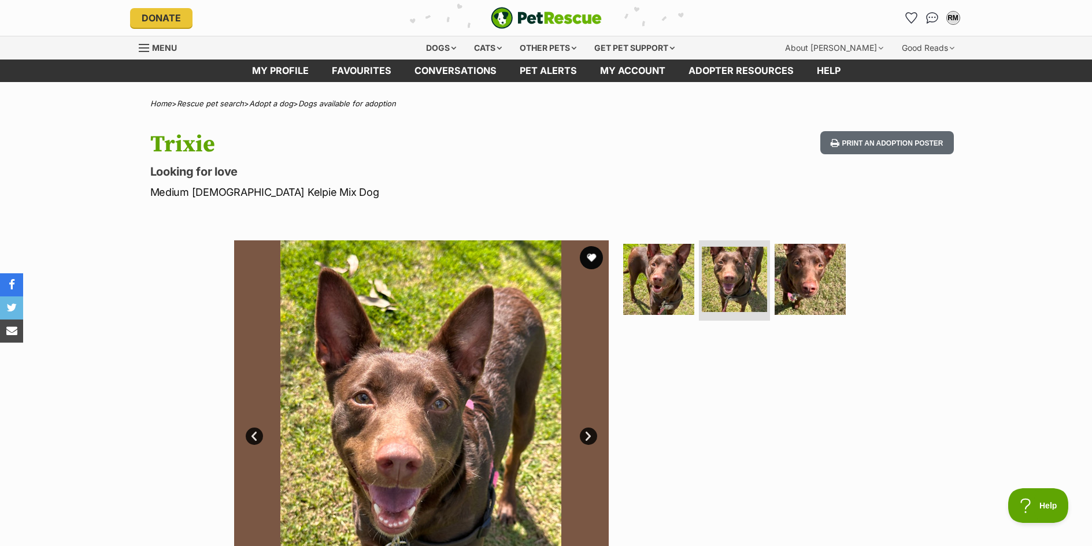
click at [585, 436] on link "Next" at bounding box center [588, 436] width 17 height 17
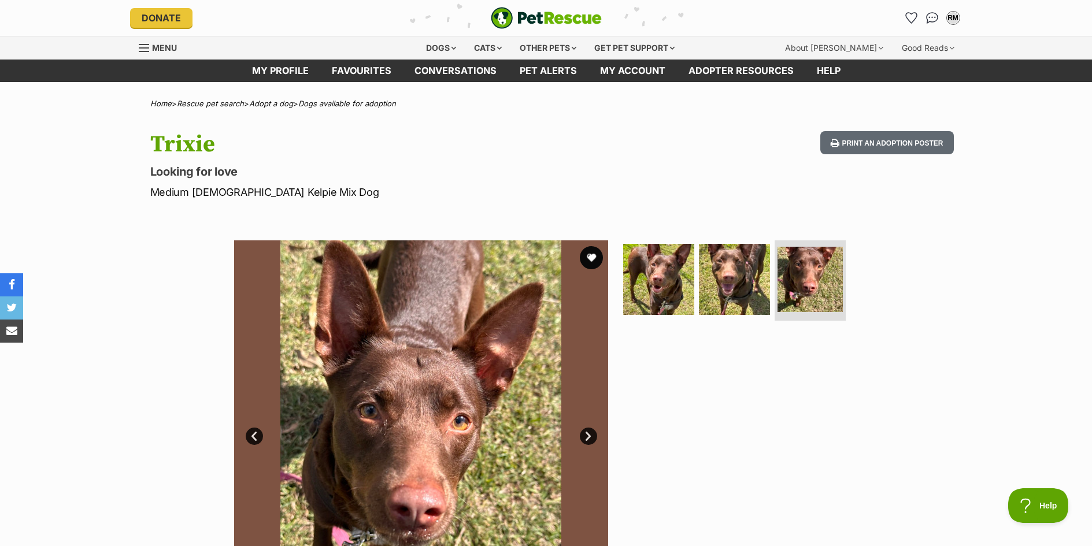
click at [585, 436] on link "Next" at bounding box center [588, 436] width 17 height 17
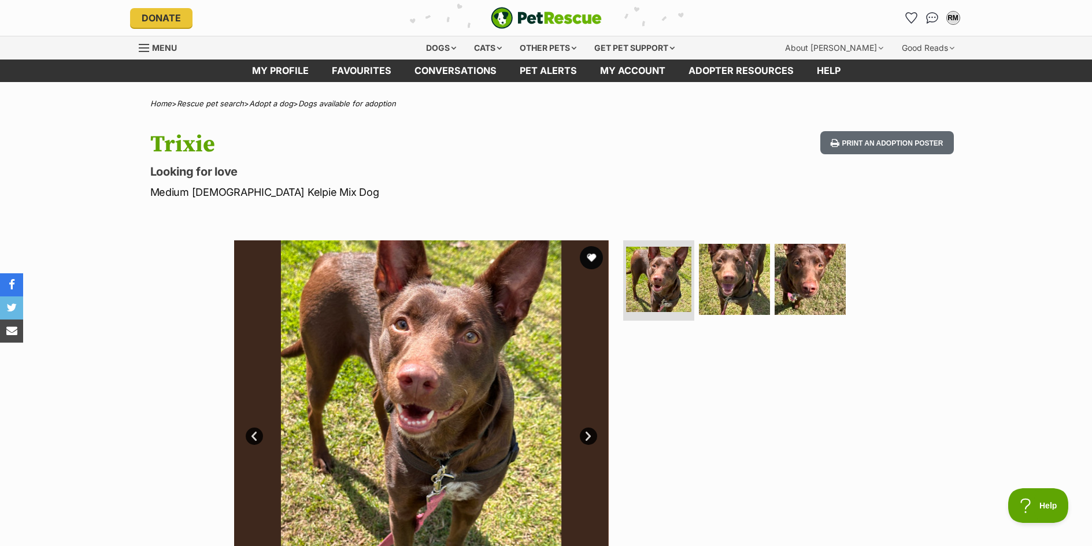
click at [635, 418] on div at bounding box center [739, 427] width 237 height 375
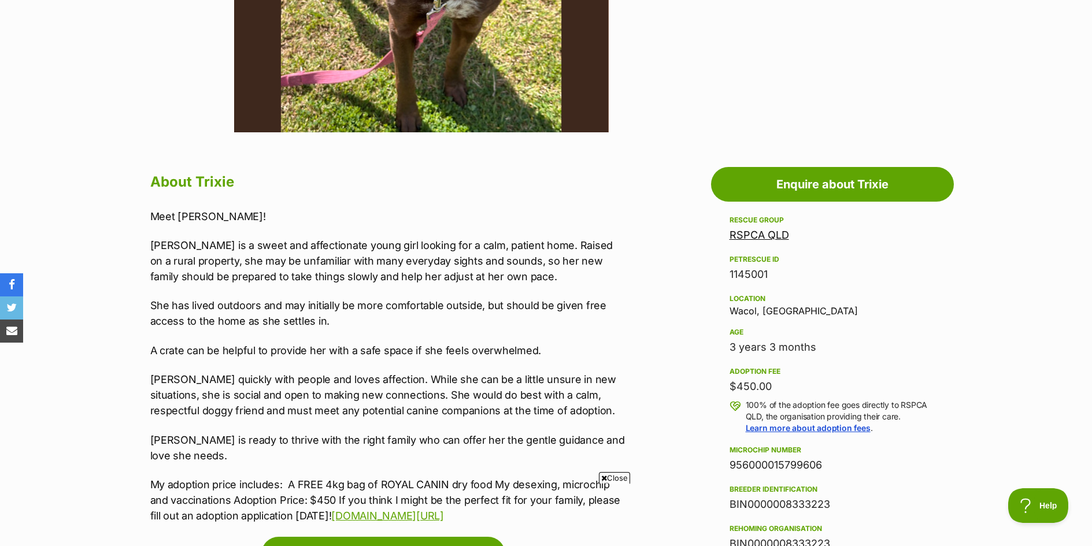
scroll to position [486, 0]
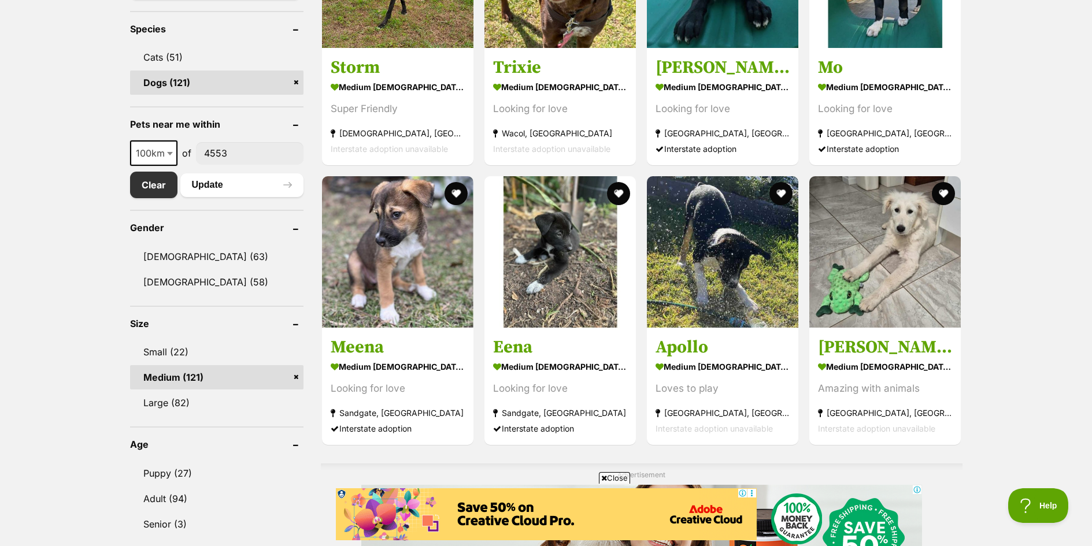
scroll to position [955, 0]
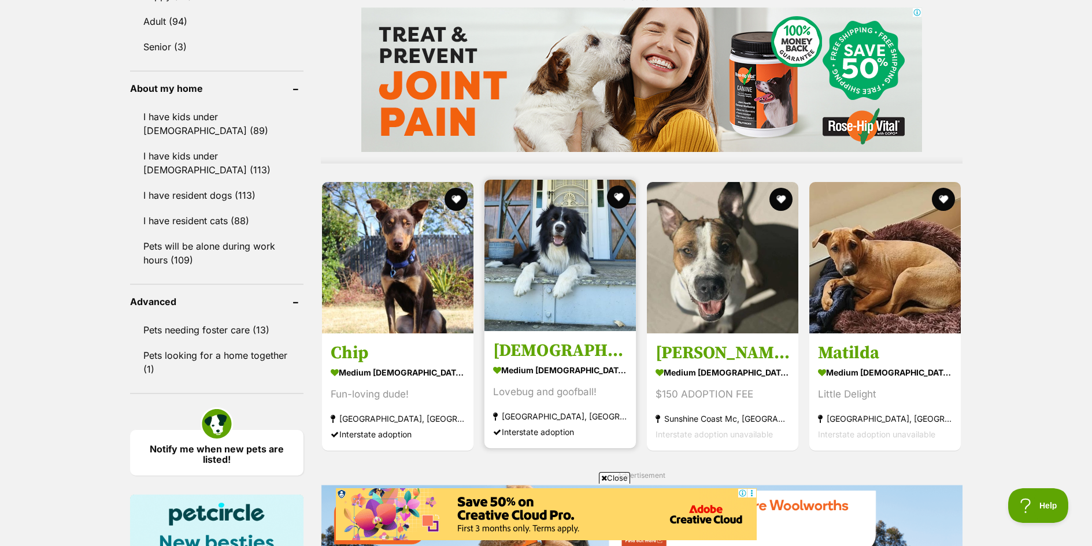
click at [570, 272] on img at bounding box center [559, 255] width 151 height 151
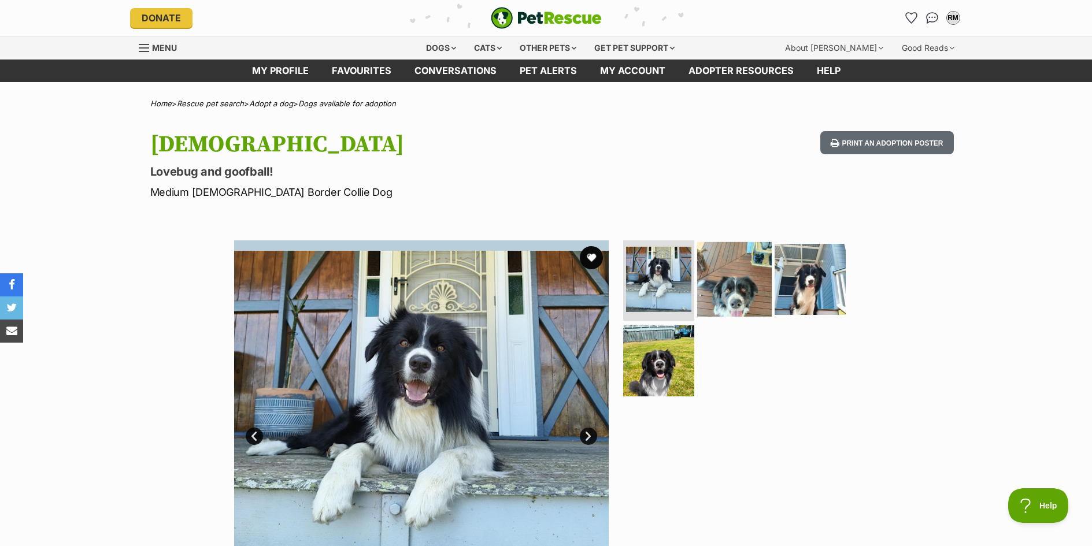
click at [740, 283] on img at bounding box center [734, 279] width 75 height 75
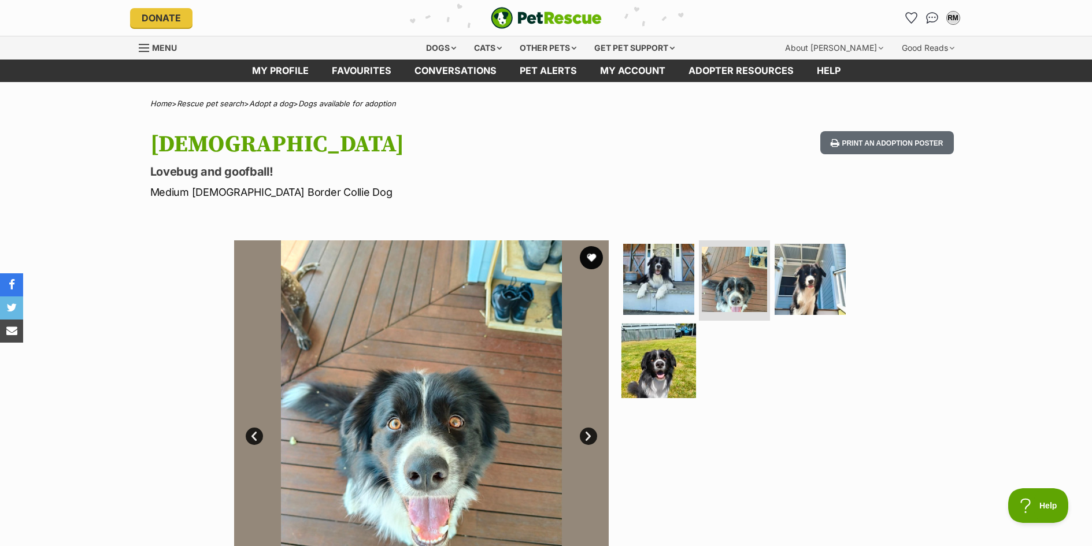
click at [659, 377] on img at bounding box center [658, 361] width 75 height 75
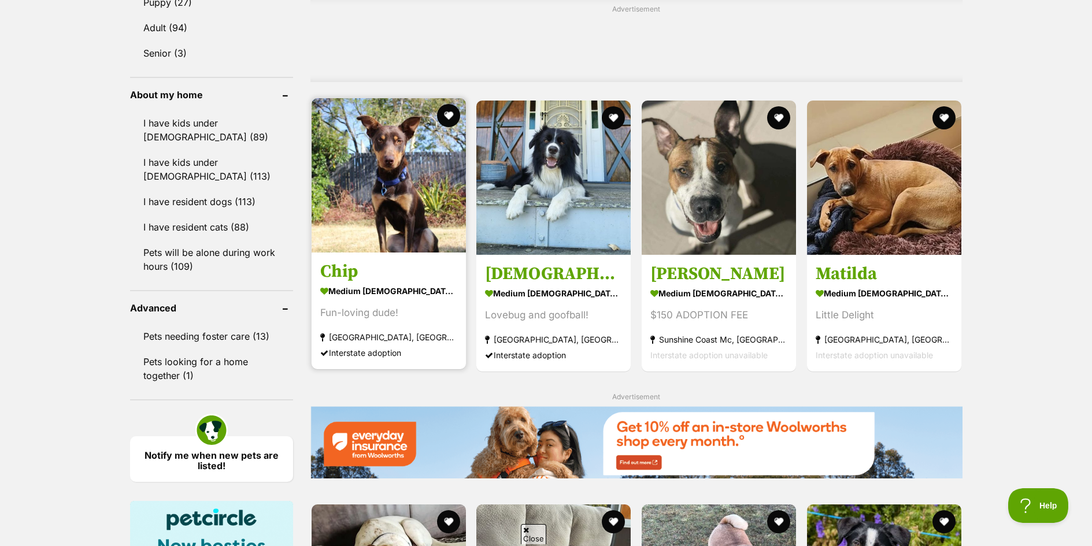
click at [356, 179] on img at bounding box center [389, 175] width 154 height 154
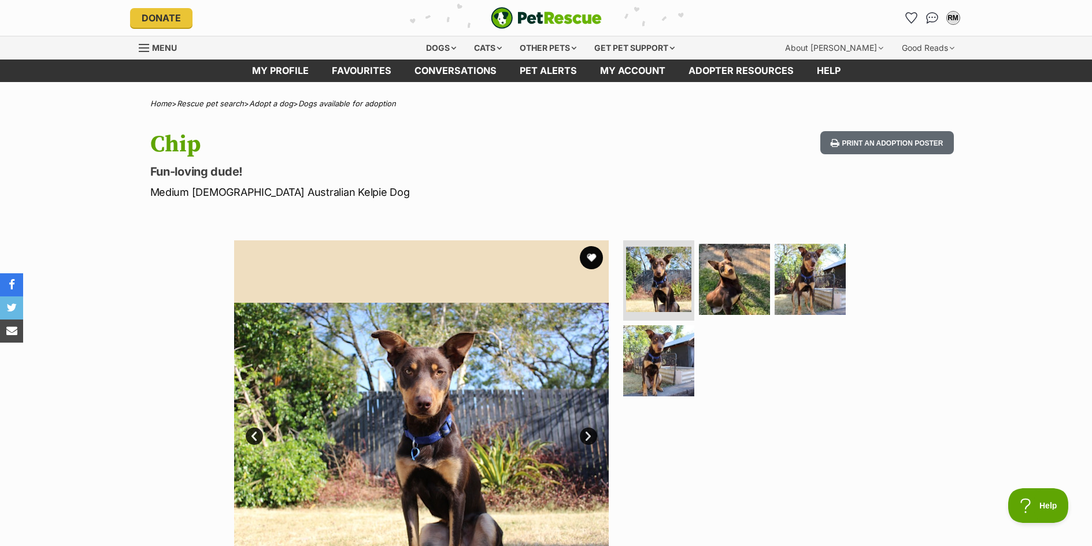
click at [589, 436] on link "Next" at bounding box center [588, 436] width 17 height 17
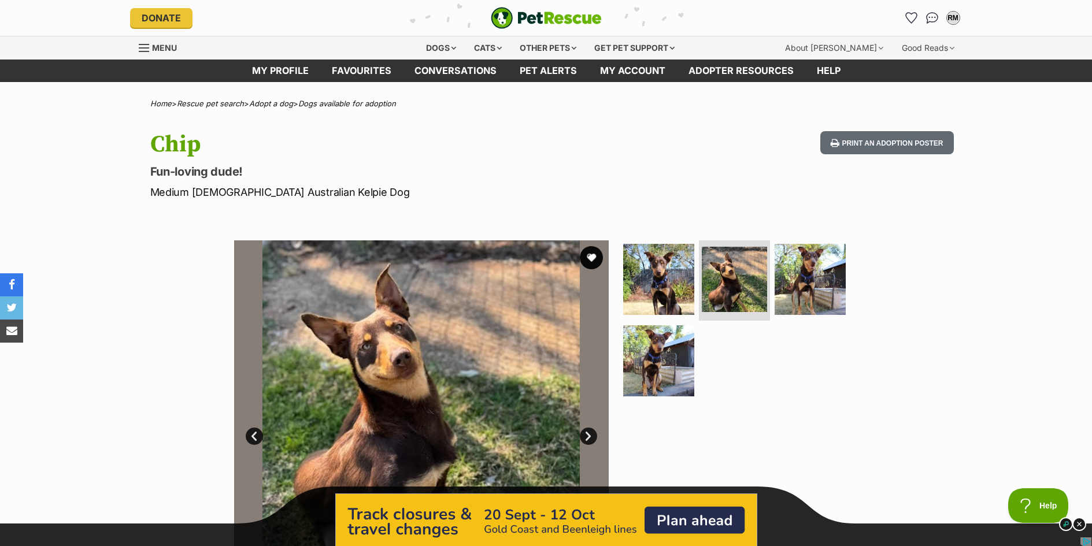
click at [589, 436] on link "Next" at bounding box center [588, 436] width 17 height 17
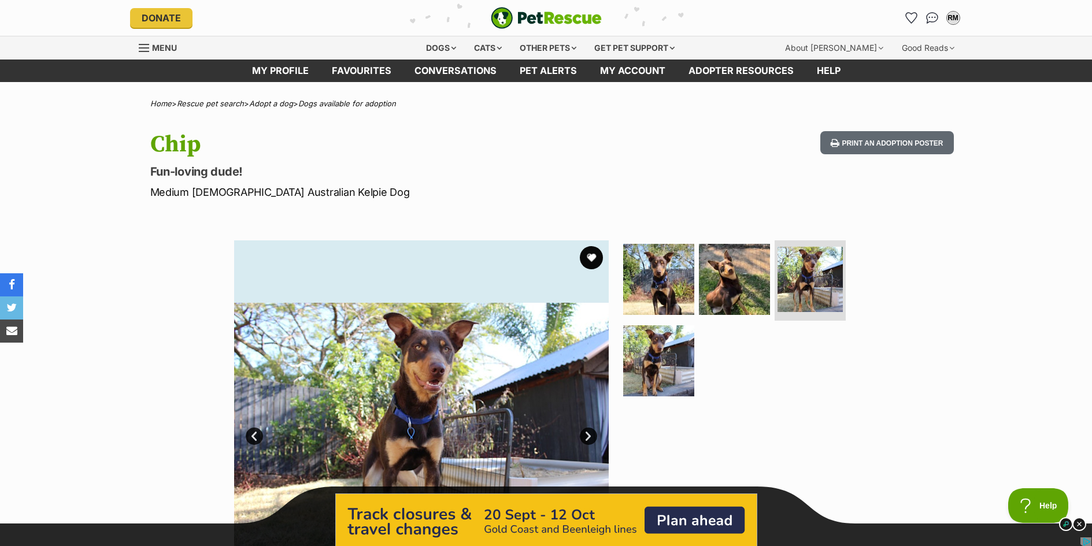
click at [589, 436] on link "Next" at bounding box center [588, 436] width 17 height 17
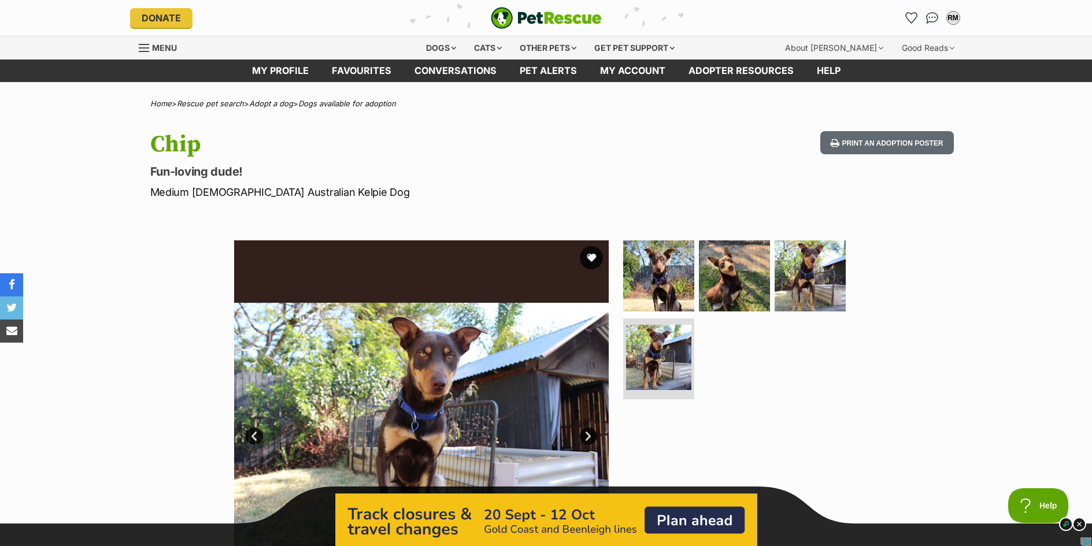
click at [589, 436] on link "Next" at bounding box center [588, 436] width 17 height 17
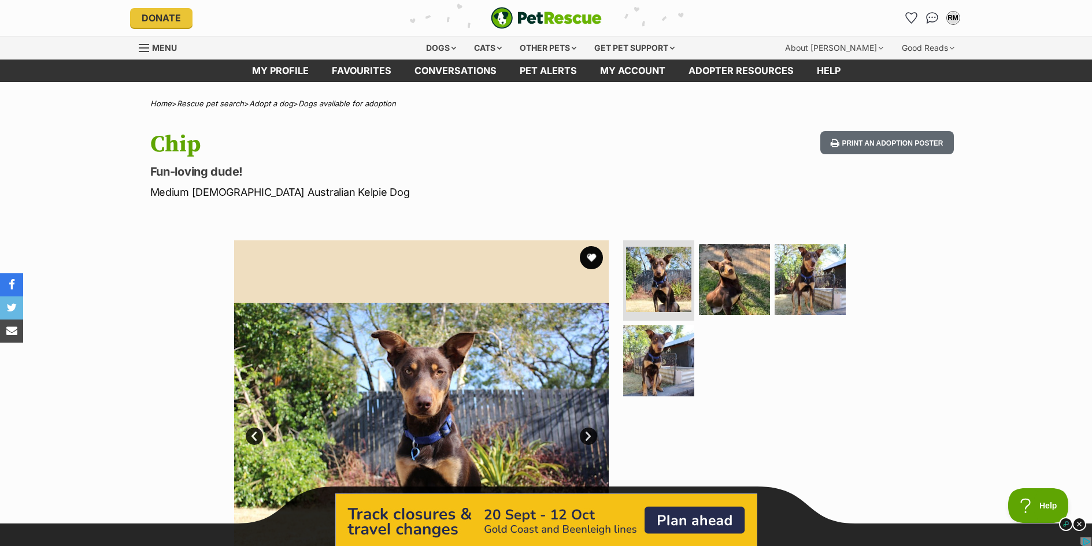
click at [589, 436] on link "Next" at bounding box center [588, 436] width 17 height 17
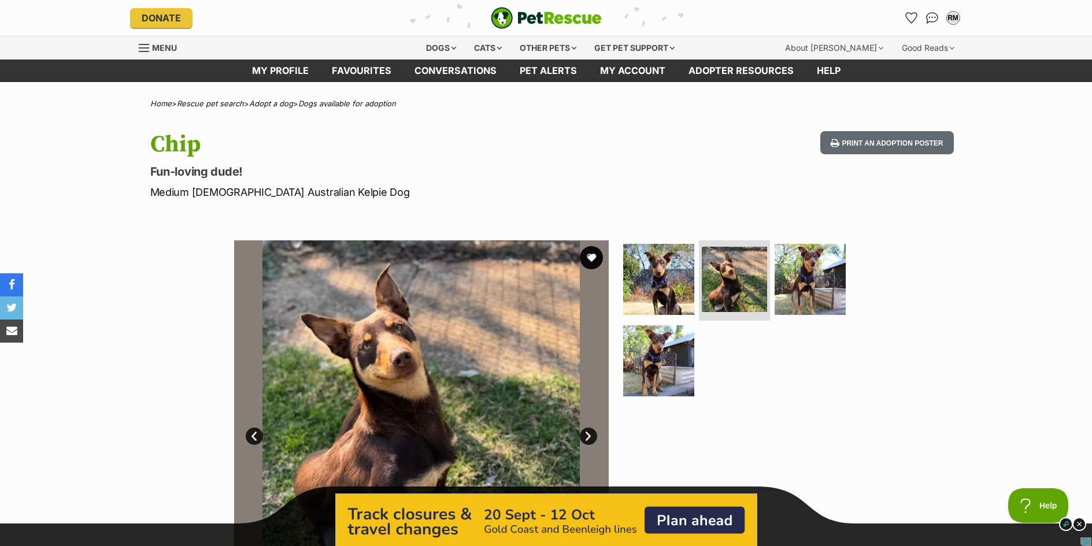
click at [677, 442] on div at bounding box center [739, 427] width 237 height 375
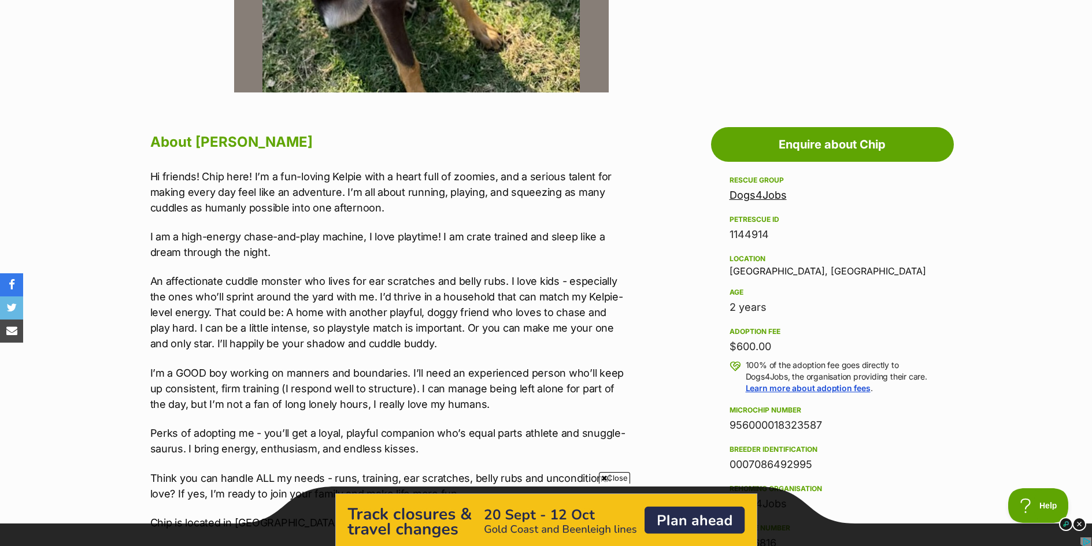
scroll to position [555, 0]
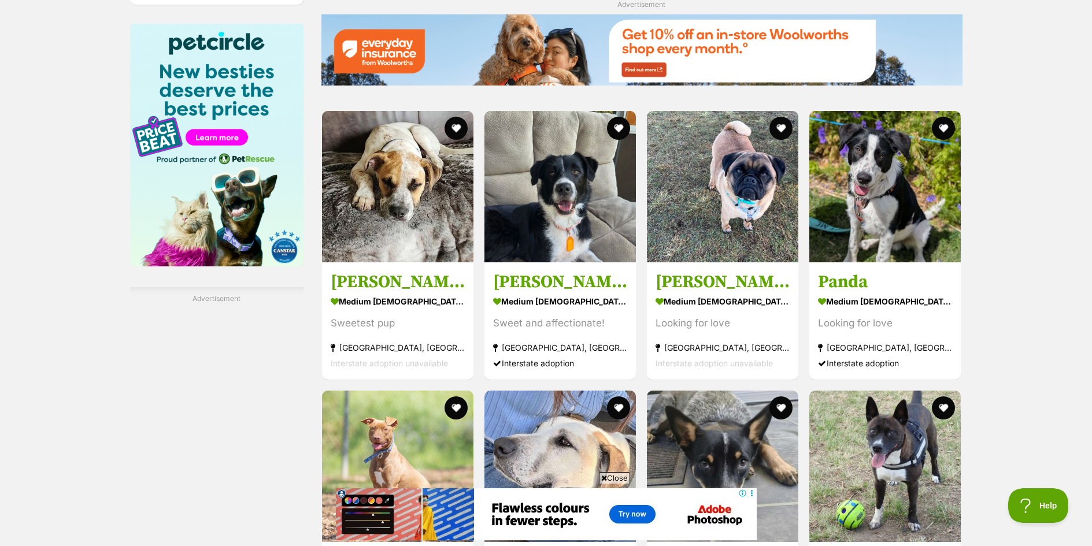
scroll to position [1904, 0]
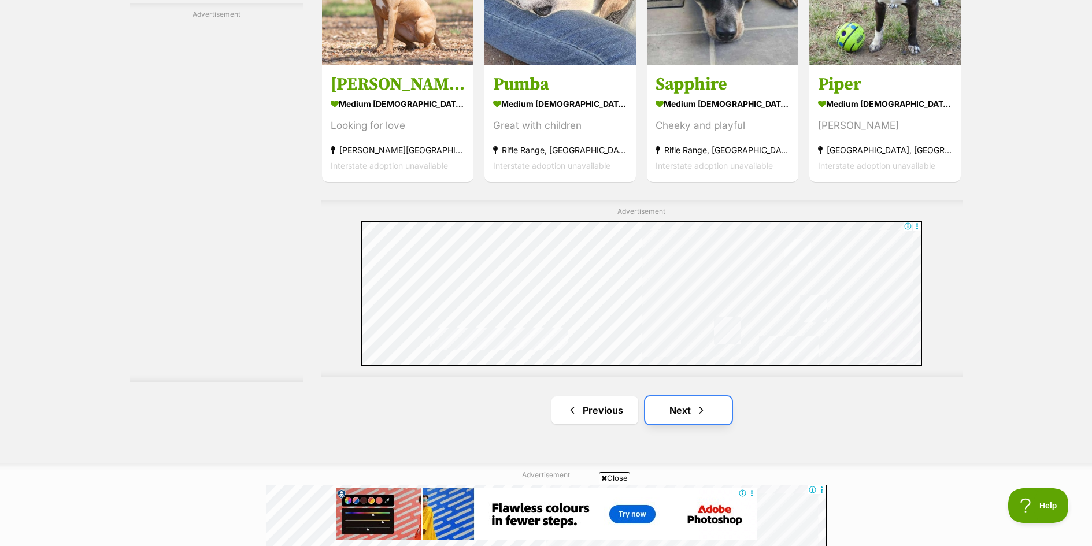
click at [679, 417] on link "Next" at bounding box center [688, 411] width 87 height 28
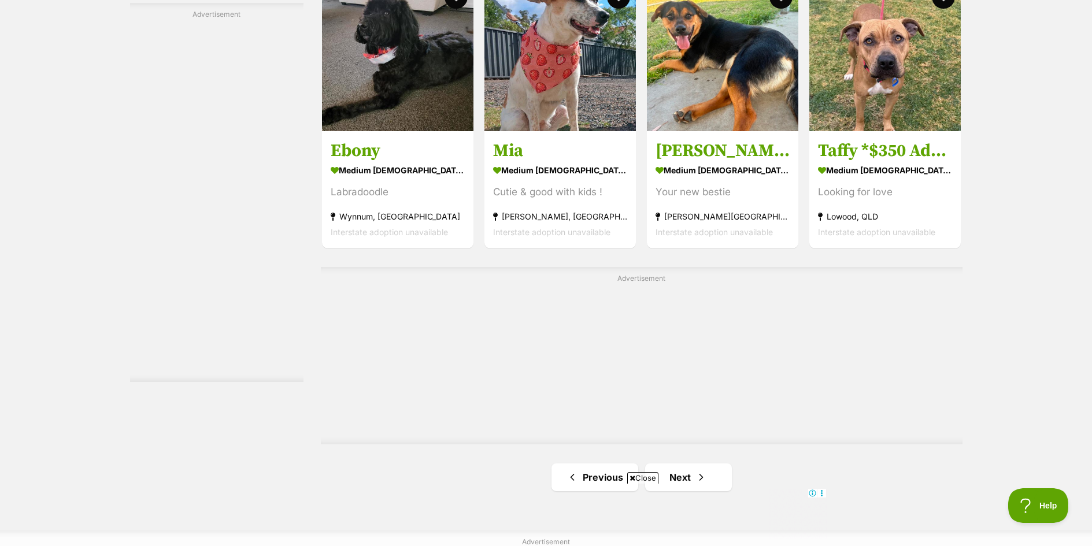
scroll to position [2388, 0]
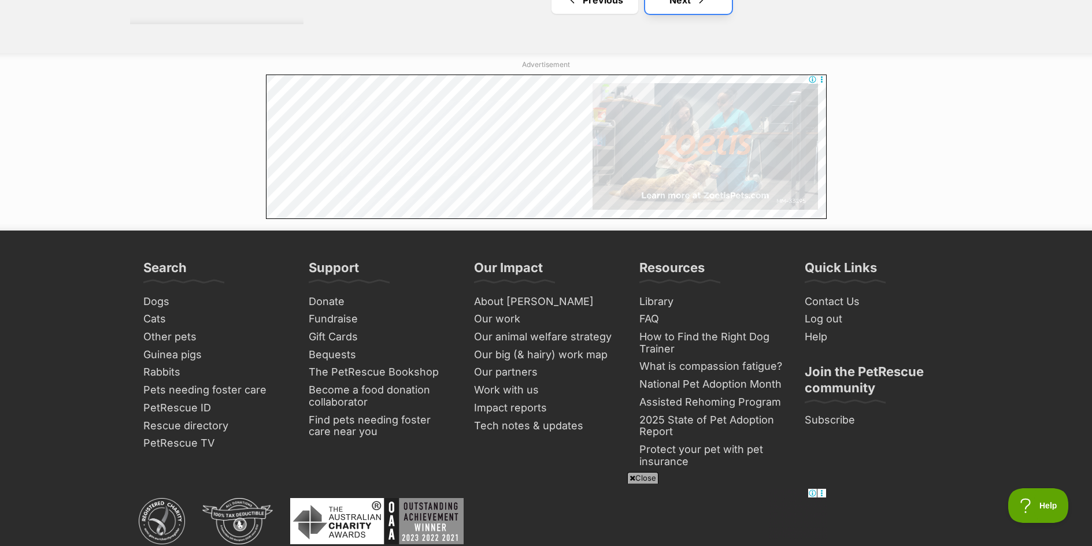
click at [701, 10] on link "Next" at bounding box center [688, 0] width 87 height 28
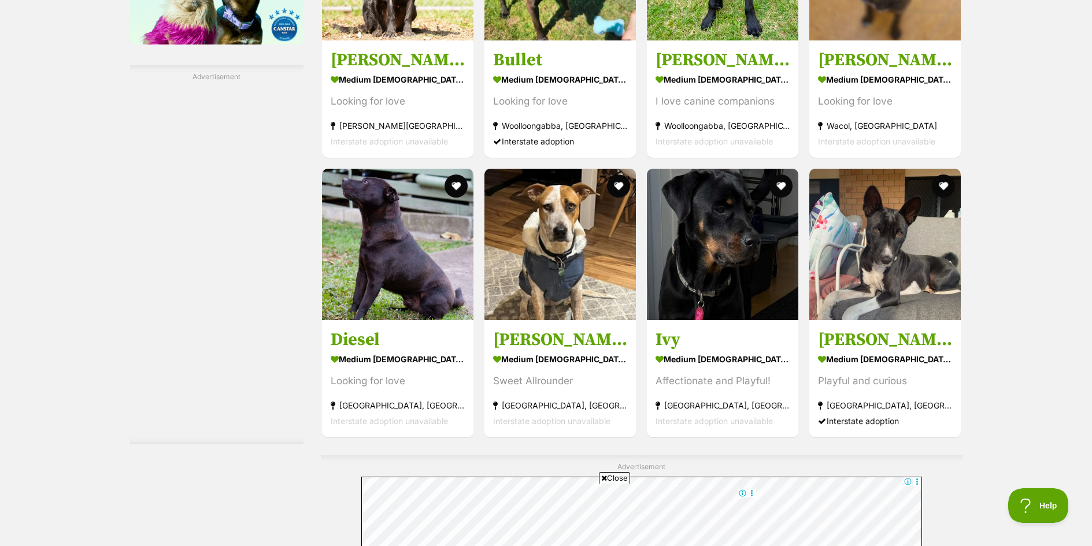
scroll to position [2126, 0]
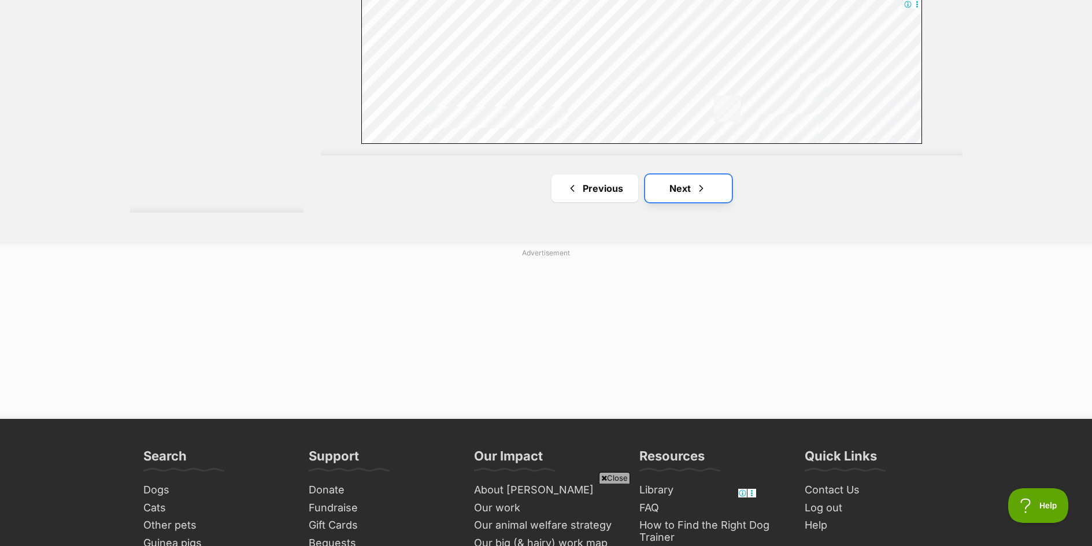
click at [680, 188] on link "Next" at bounding box center [688, 189] width 87 height 28
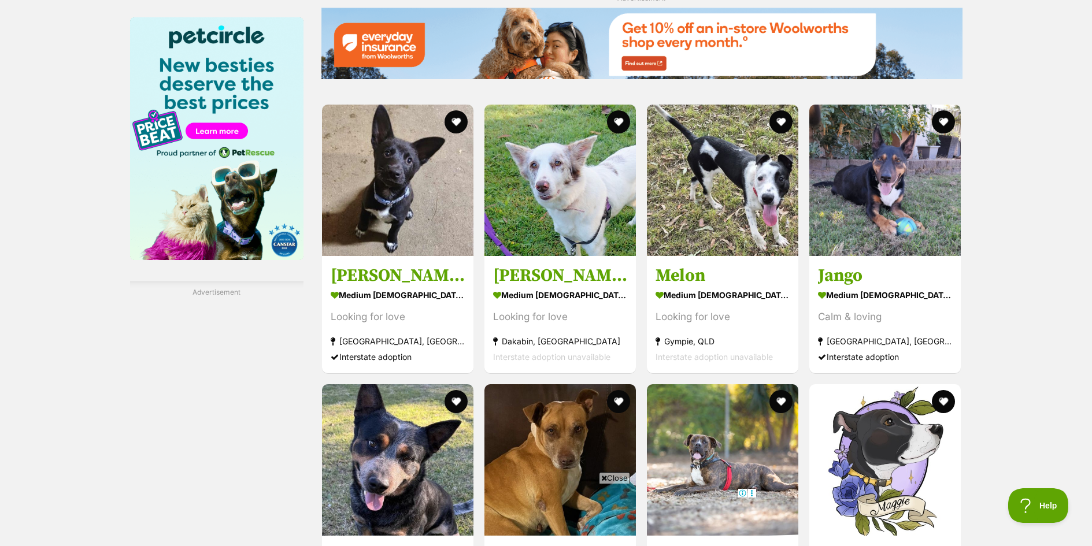
scroll to position [1910, 0]
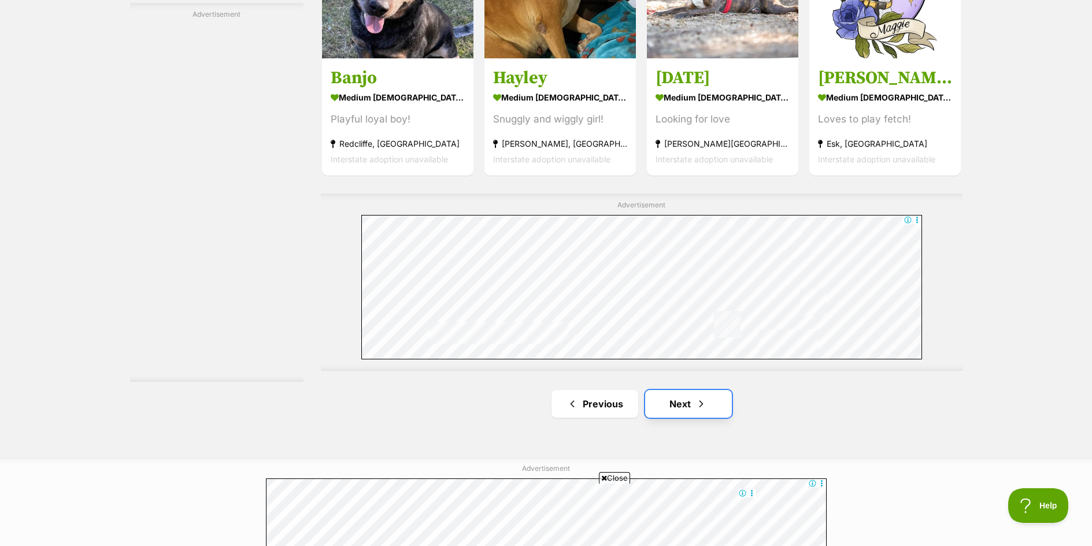
click at [686, 405] on link "Next" at bounding box center [688, 404] width 87 height 28
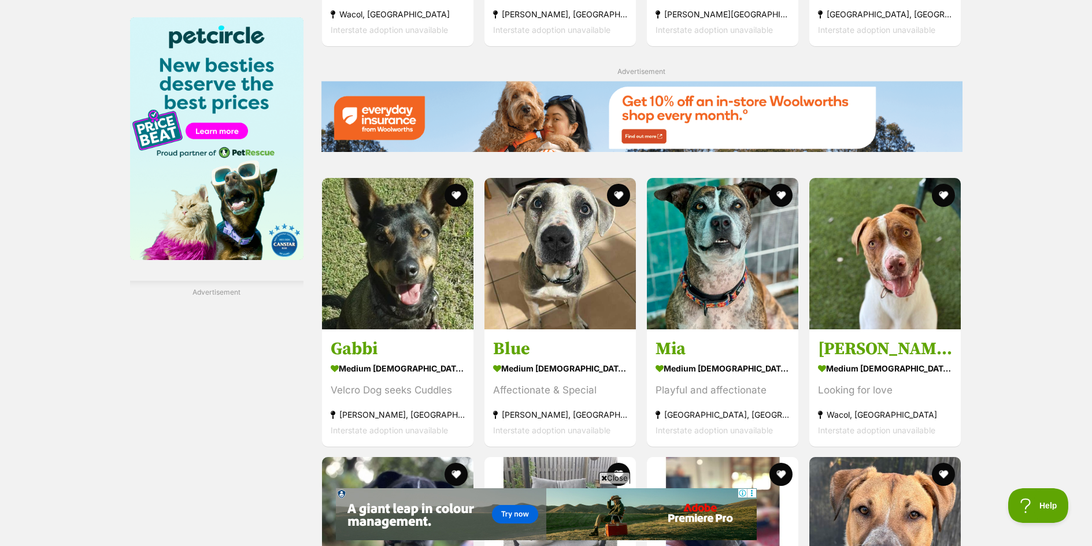
scroll to position [955, 0]
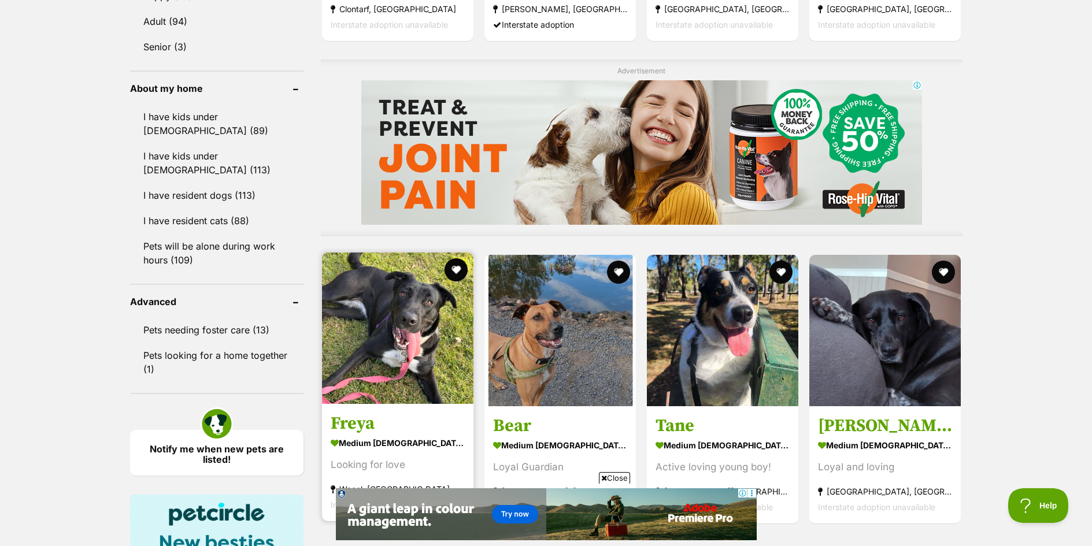
click at [427, 314] on img at bounding box center [397, 328] width 151 height 151
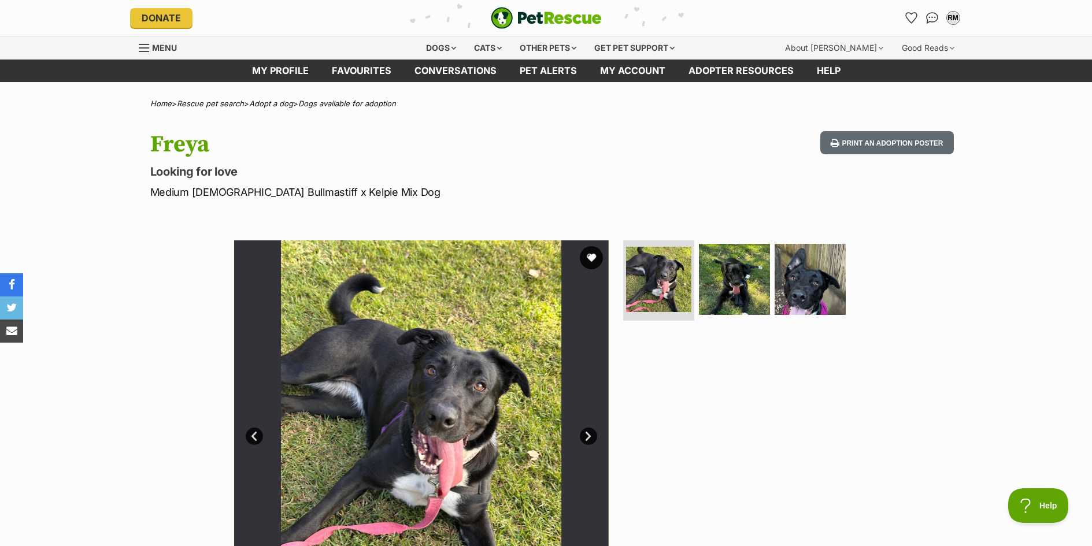
click at [587, 434] on link "Next" at bounding box center [588, 436] width 17 height 17
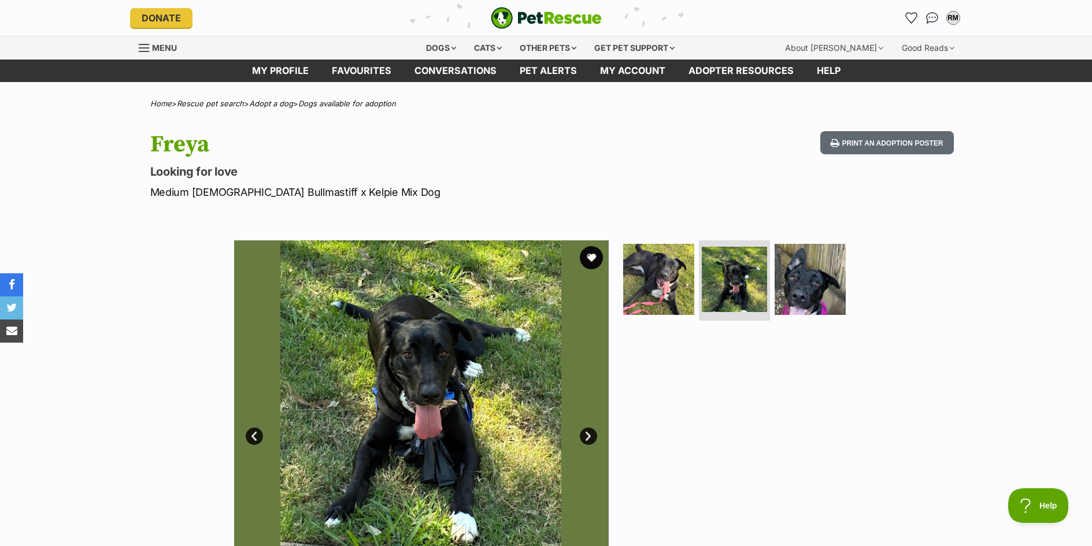
click at [587, 434] on link "Next" at bounding box center [588, 436] width 17 height 17
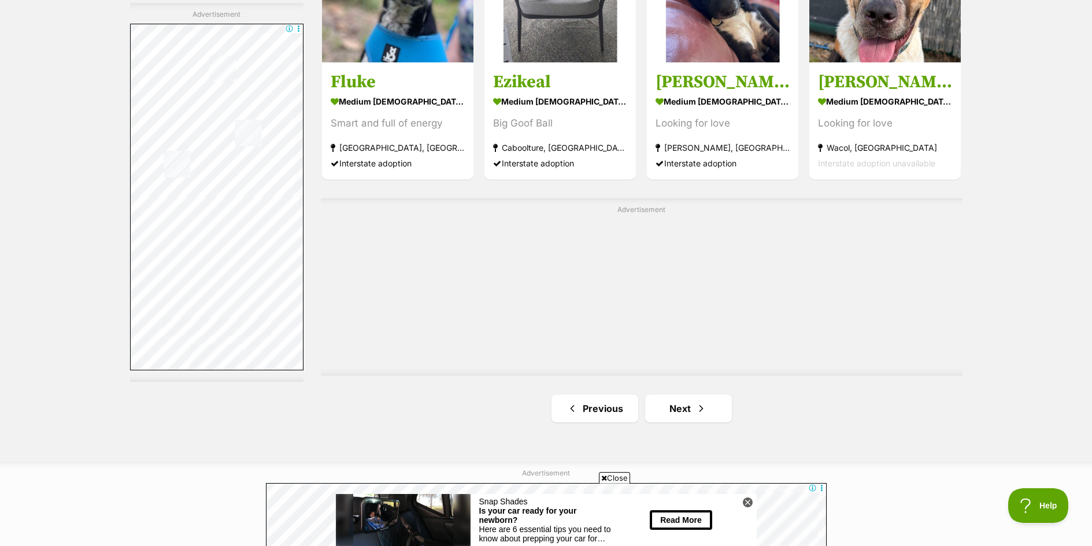
scroll to position [1996, 0]
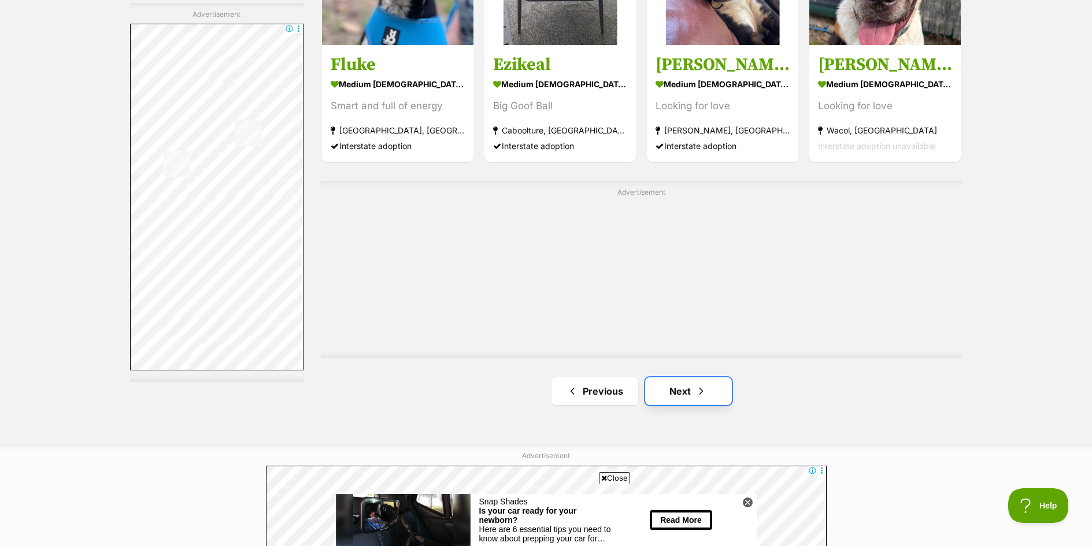
click at [708, 393] on link "Next" at bounding box center [688, 392] width 87 height 28
